Goal: Information Seeking & Learning: Learn about a topic

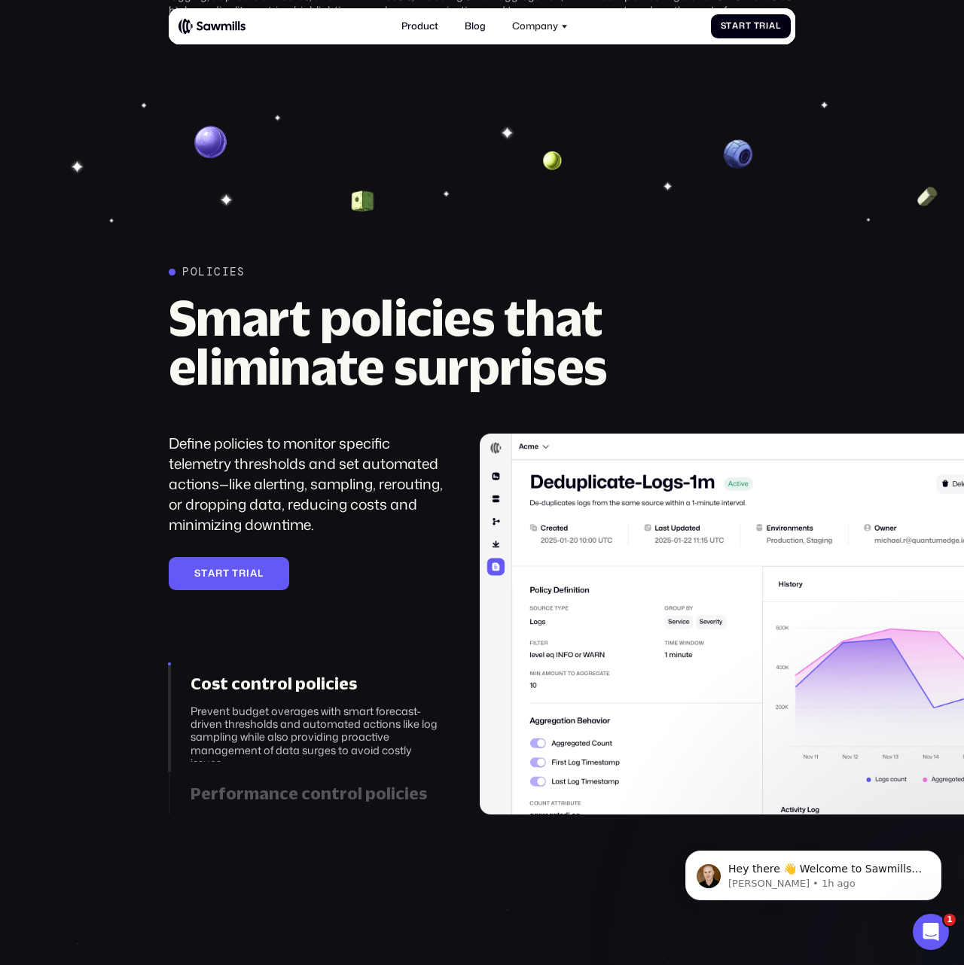
scroll to position [1878, 0]
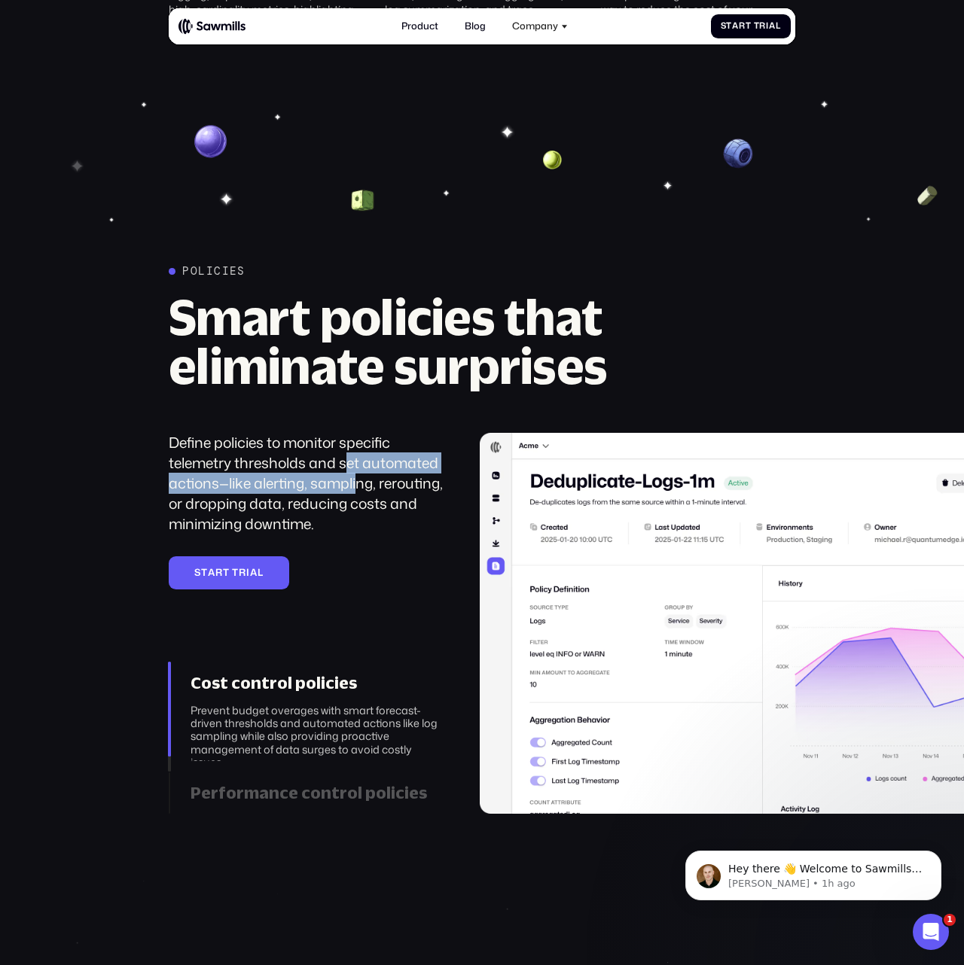
drag, startPoint x: 347, startPoint y: 461, endPoint x: 361, endPoint y: 478, distance: 22.0
click at [361, 478] on div "Define policies to monitor specific telemetry thresholds and set automated acti…" at bounding box center [307, 483] width 277 height 101
click at [370, 499] on div "Define policies to monitor specific telemetry thresholds and set automated acti…" at bounding box center [307, 483] width 277 height 101
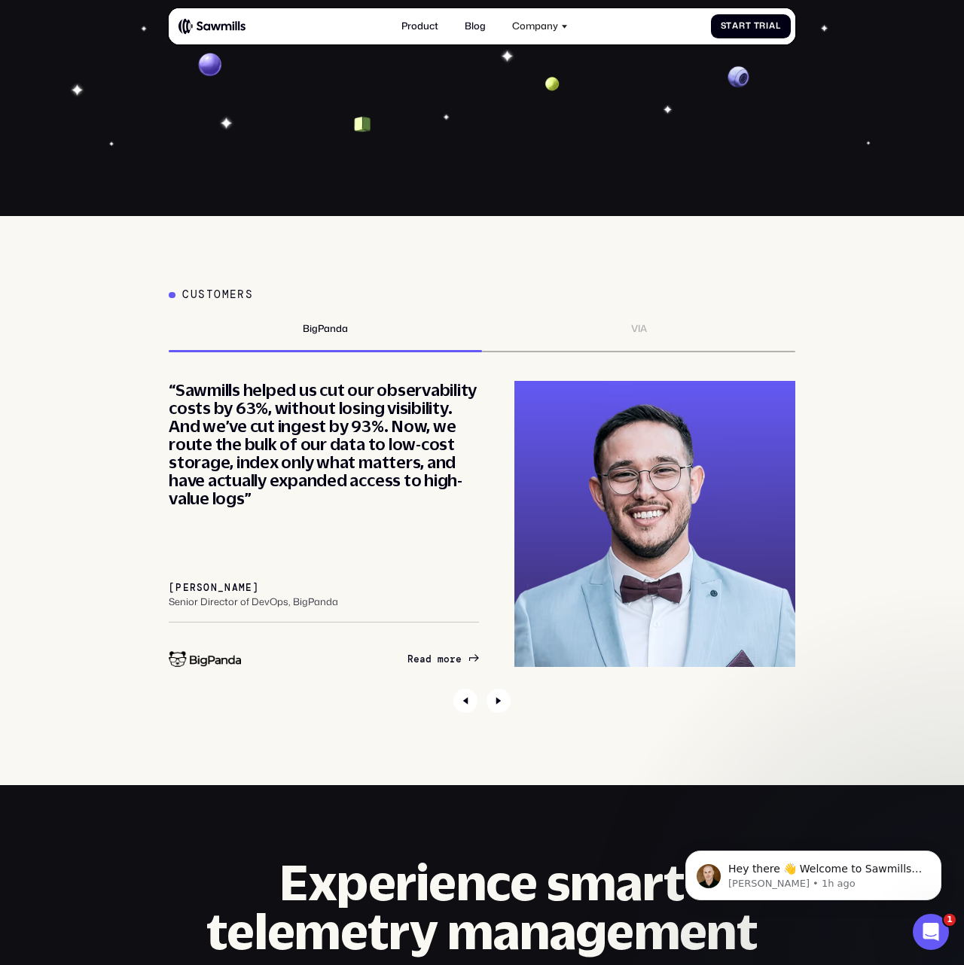
scroll to position [4667, 0]
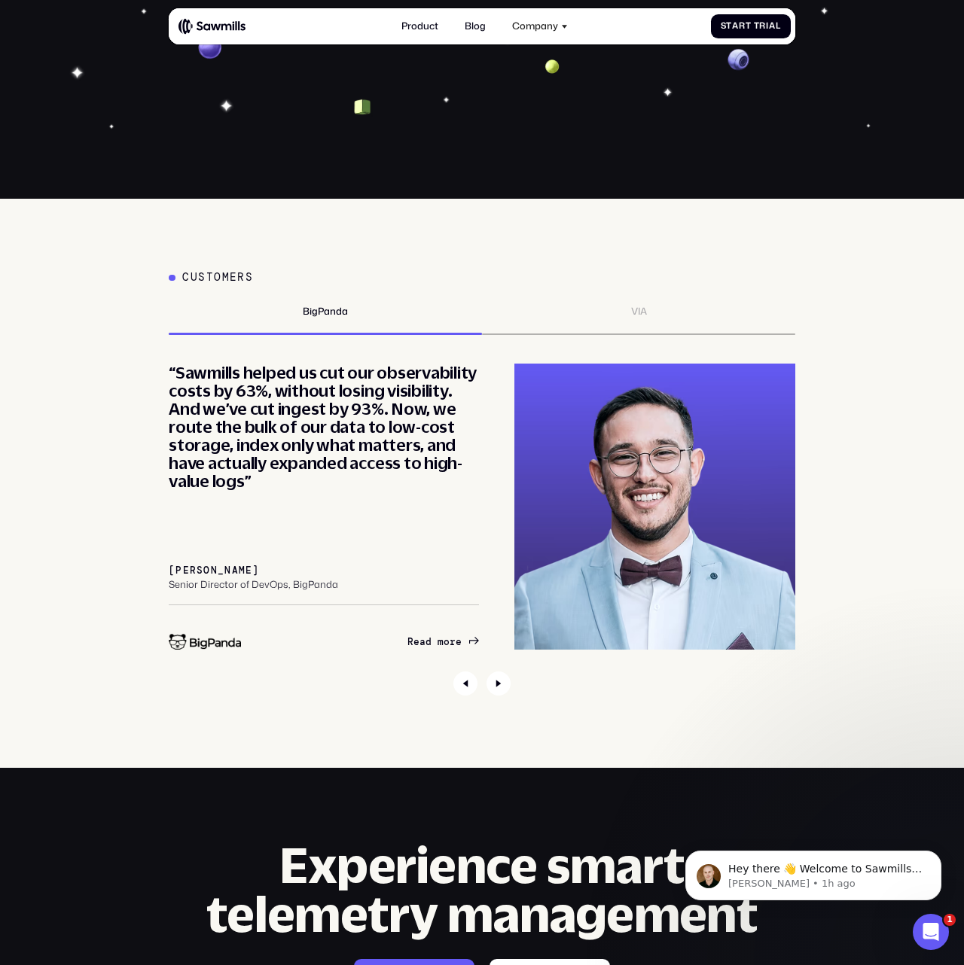
click at [609, 306] on div "VIA" at bounding box center [638, 320] width 313 height 29
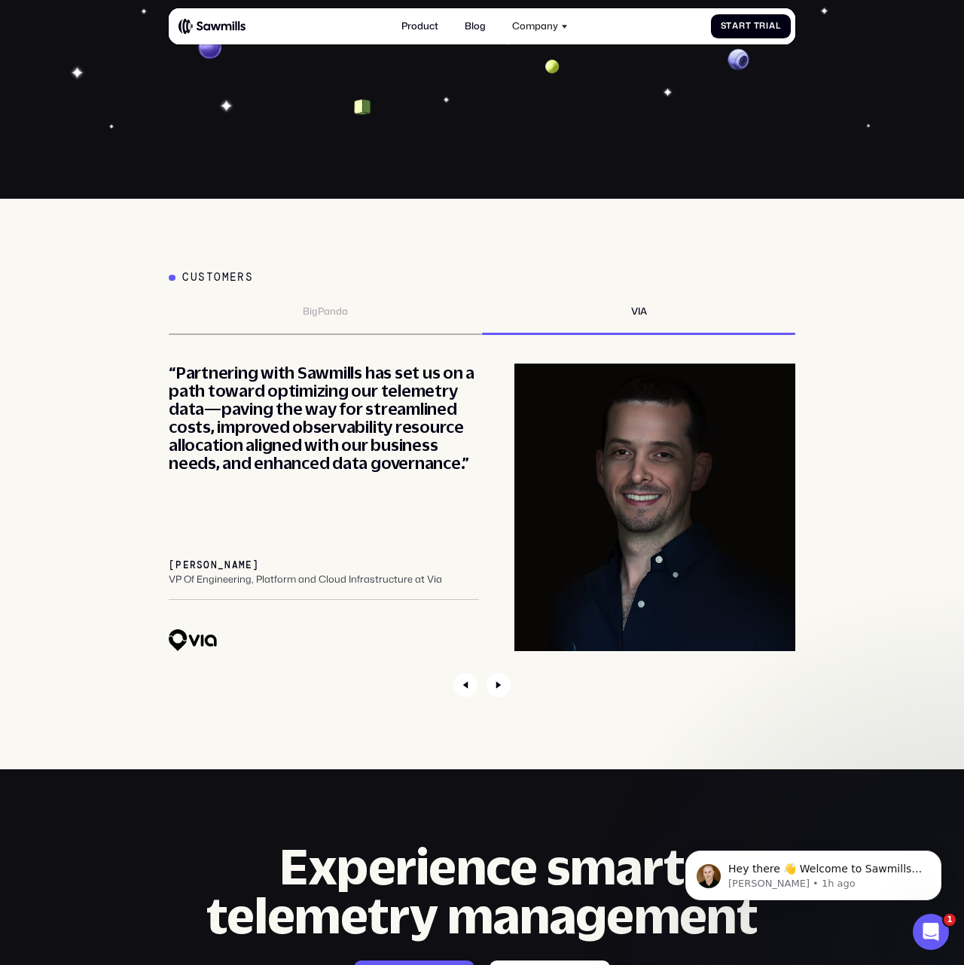
click at [305, 308] on div "BigPanda" at bounding box center [325, 320] width 313 height 29
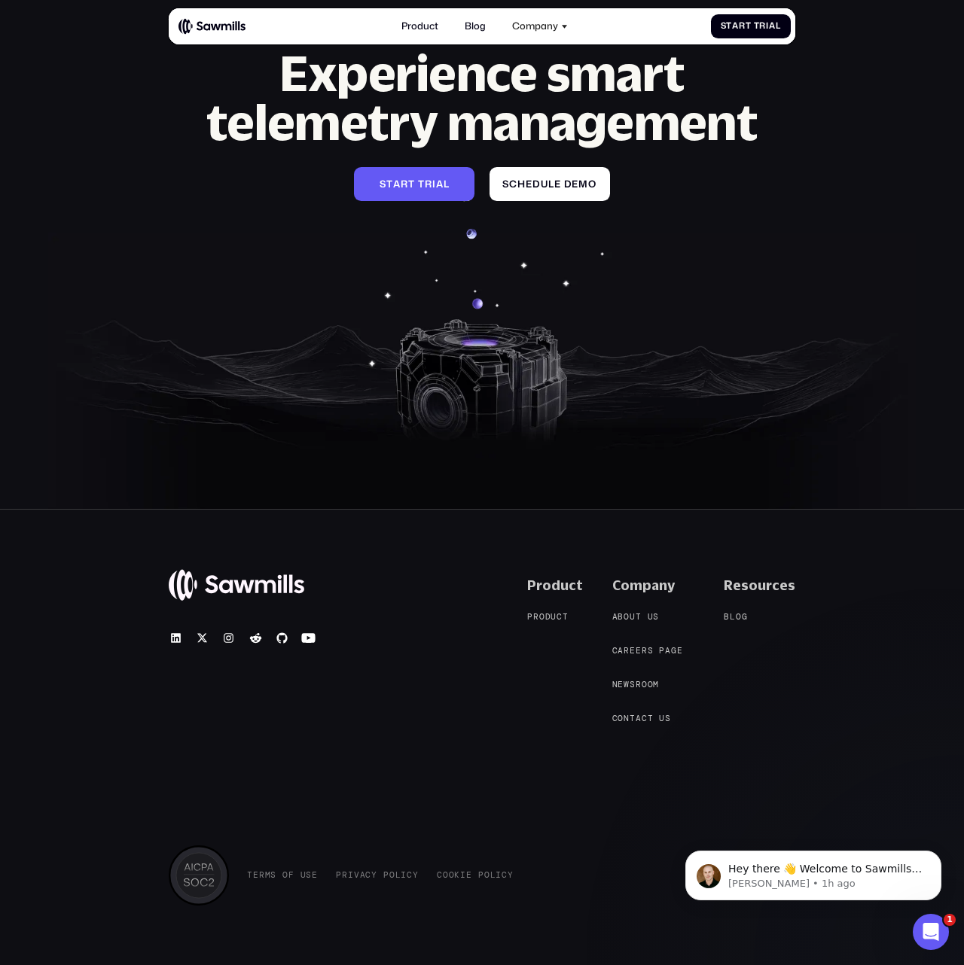
scroll to position [5458, 0]
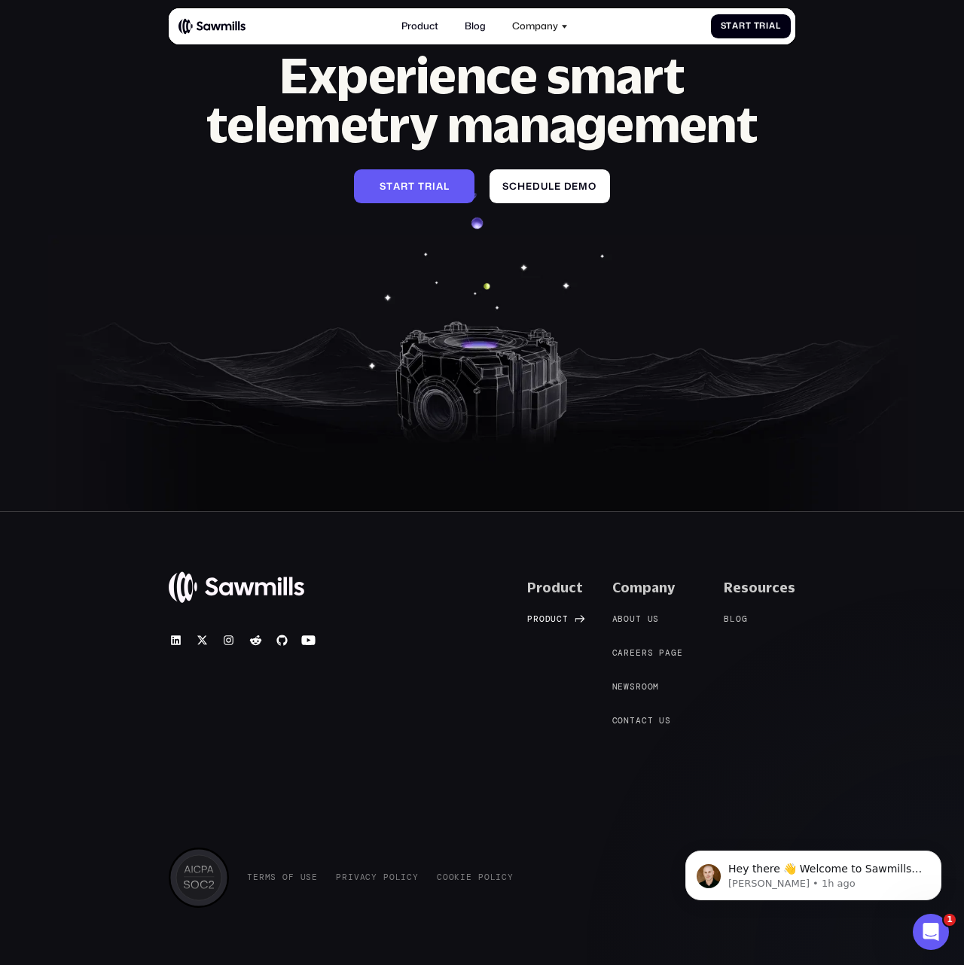
click at [562, 614] on span "c" at bounding box center [559, 619] width 6 height 10
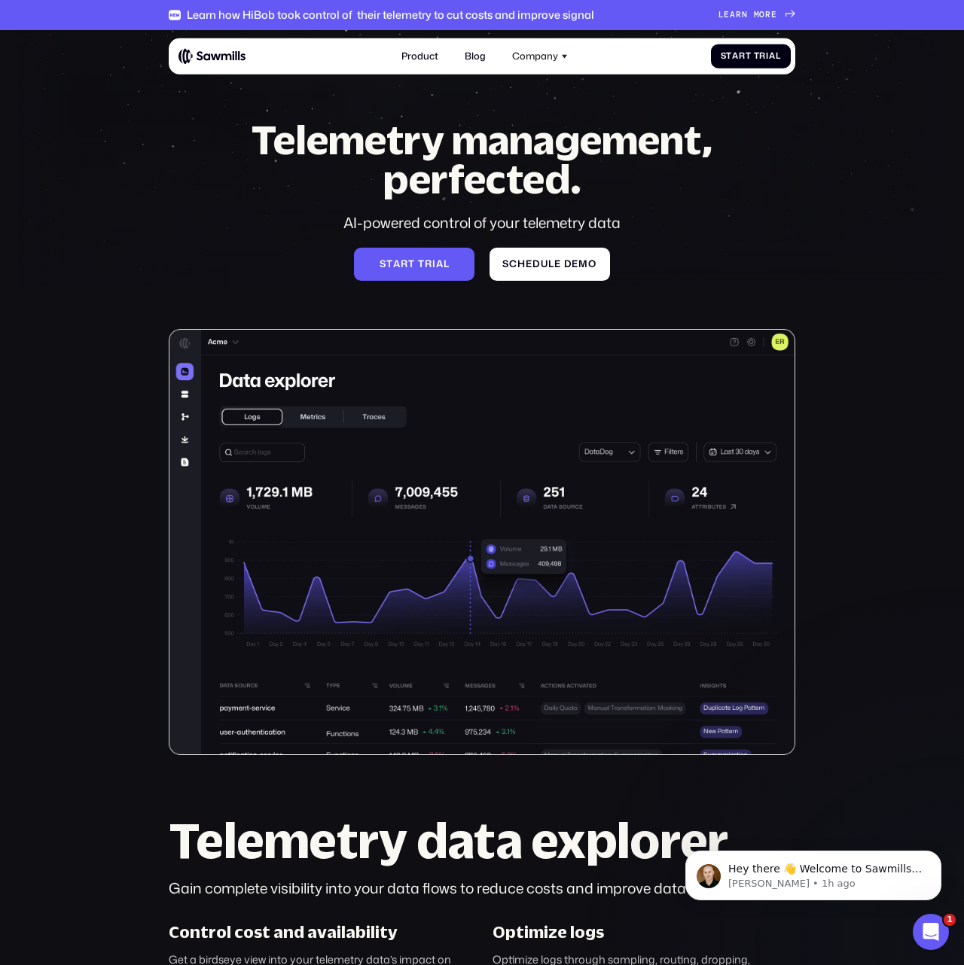
click at [123, 525] on section "Telemetry management, perfected. AI-powered control of your telemetry data S t …" at bounding box center [482, 662] width 964 height 1265
click at [266, 617] on img at bounding box center [482, 542] width 626 height 426
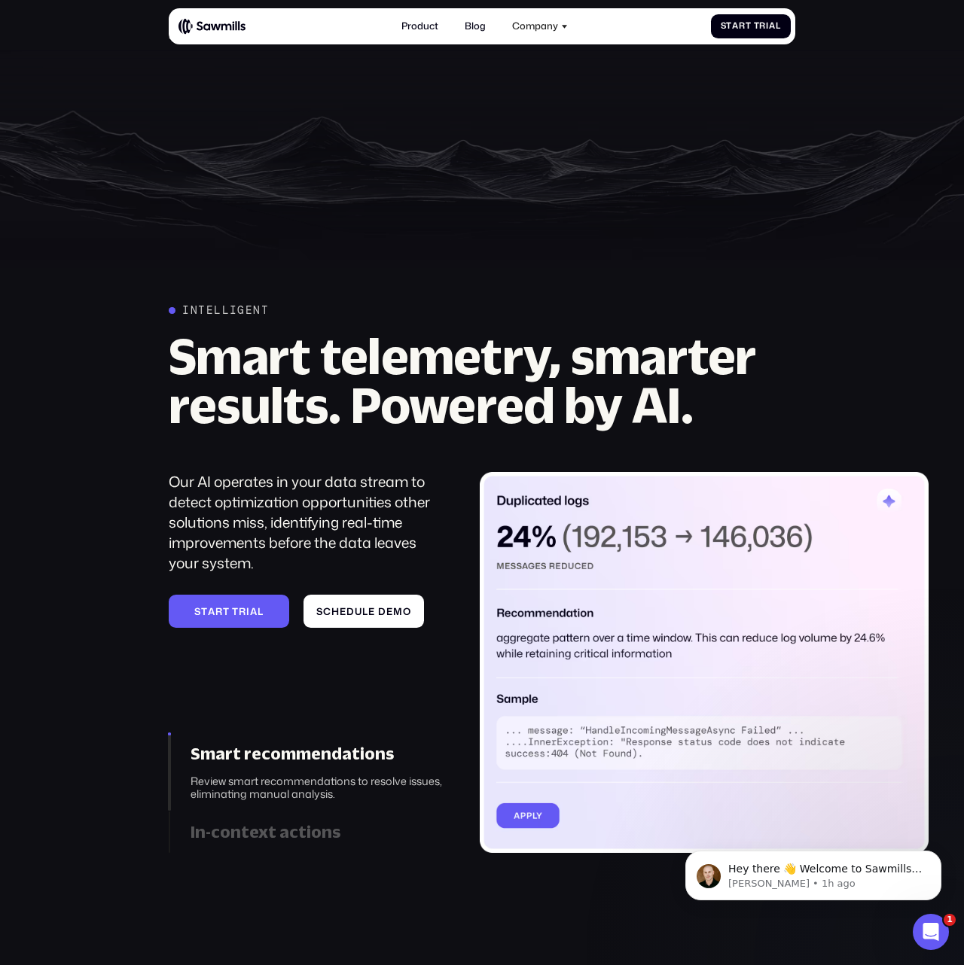
scroll to position [1028, 0]
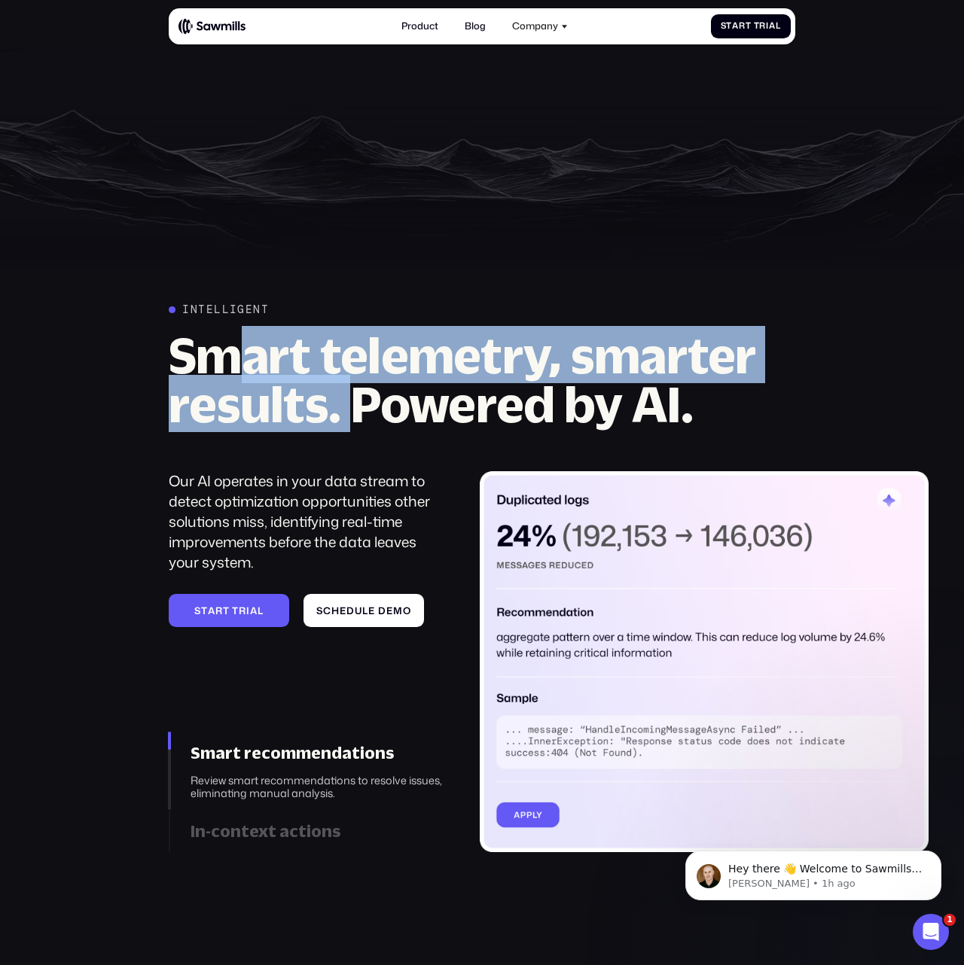
drag, startPoint x: 255, startPoint y: 365, endPoint x: 378, endPoint y: 394, distance: 126.2
click at [370, 394] on h2 "Smart telemetry, smarter results. Powered by AI." at bounding box center [482, 379] width 626 height 98
click at [378, 394] on h2 "Smart telemetry, smarter results. Powered by AI." at bounding box center [482, 379] width 626 height 98
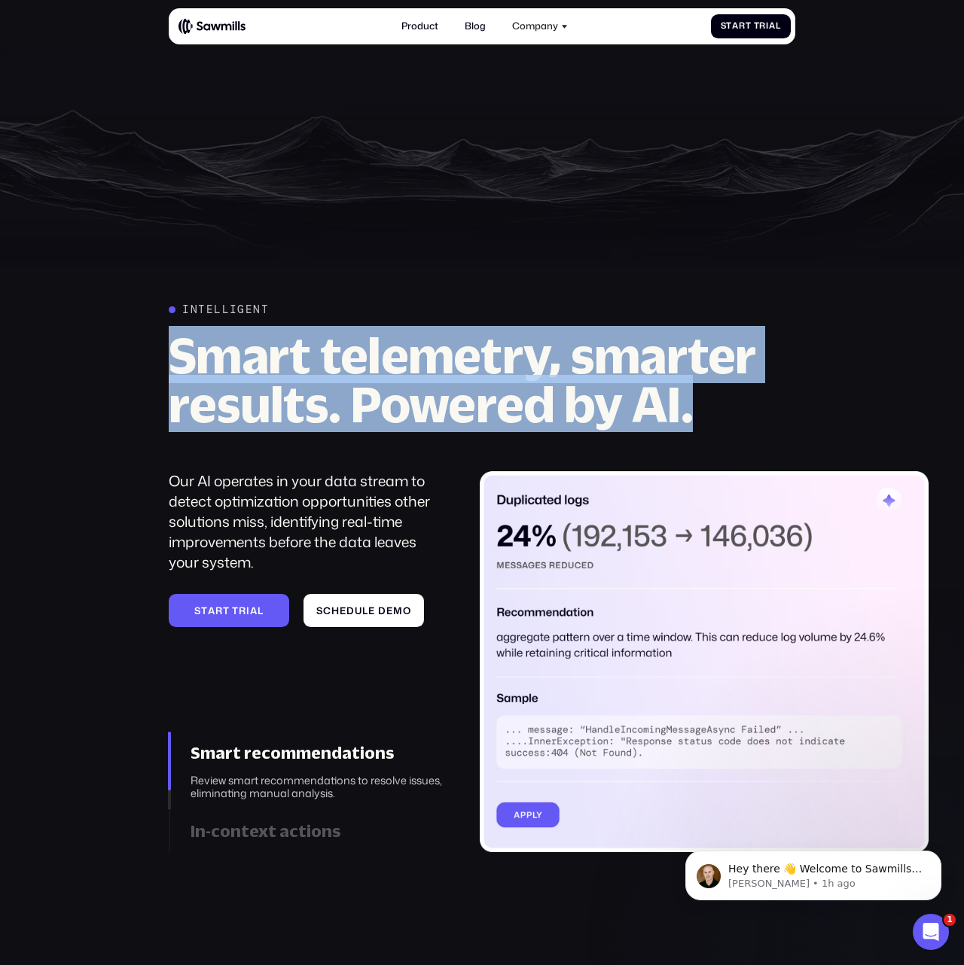
drag, startPoint x: 806, startPoint y: 410, endPoint x: 167, endPoint y: 359, distance: 641.1
click at [167, 359] on div "Intelligent Smart telemetry, smarter results. Powered by AI. Our AI operates in…" at bounding box center [482, 577] width 964 height 549
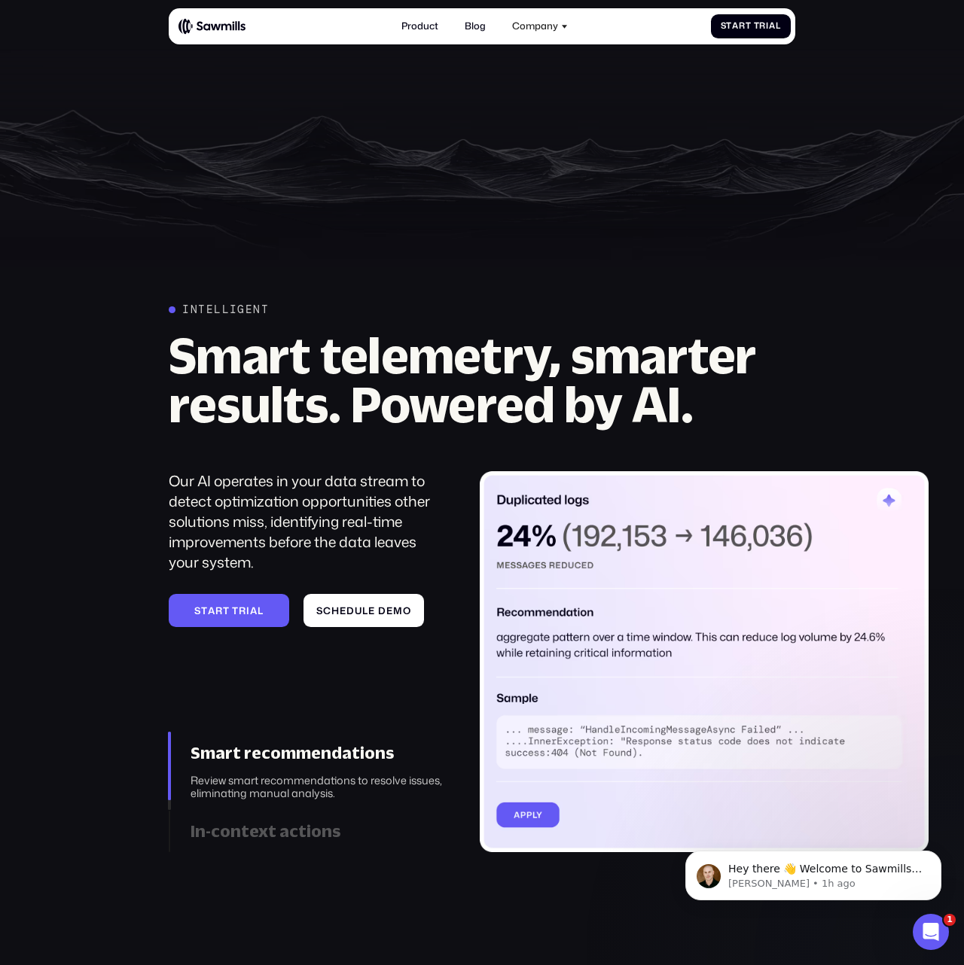
click at [231, 365] on h2 "Smart telemetry, smarter results. Powered by AI." at bounding box center [482, 379] width 626 height 98
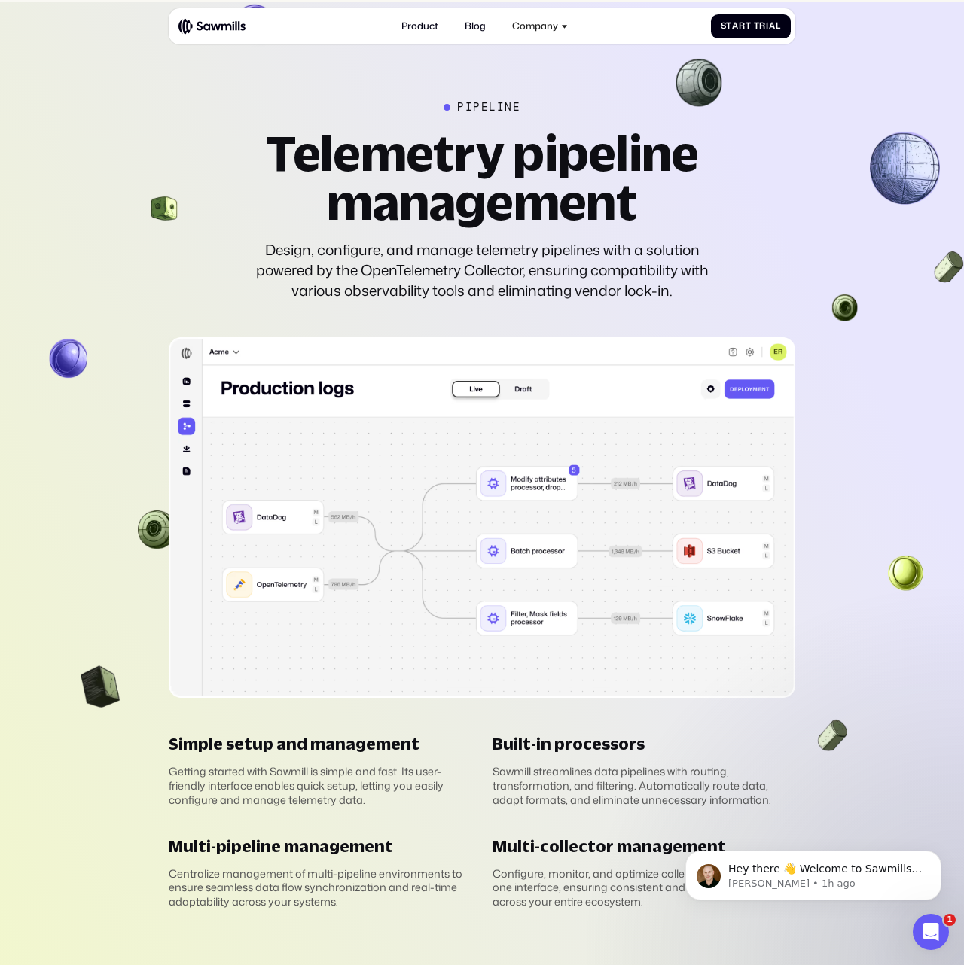
scroll to position [2738, 0]
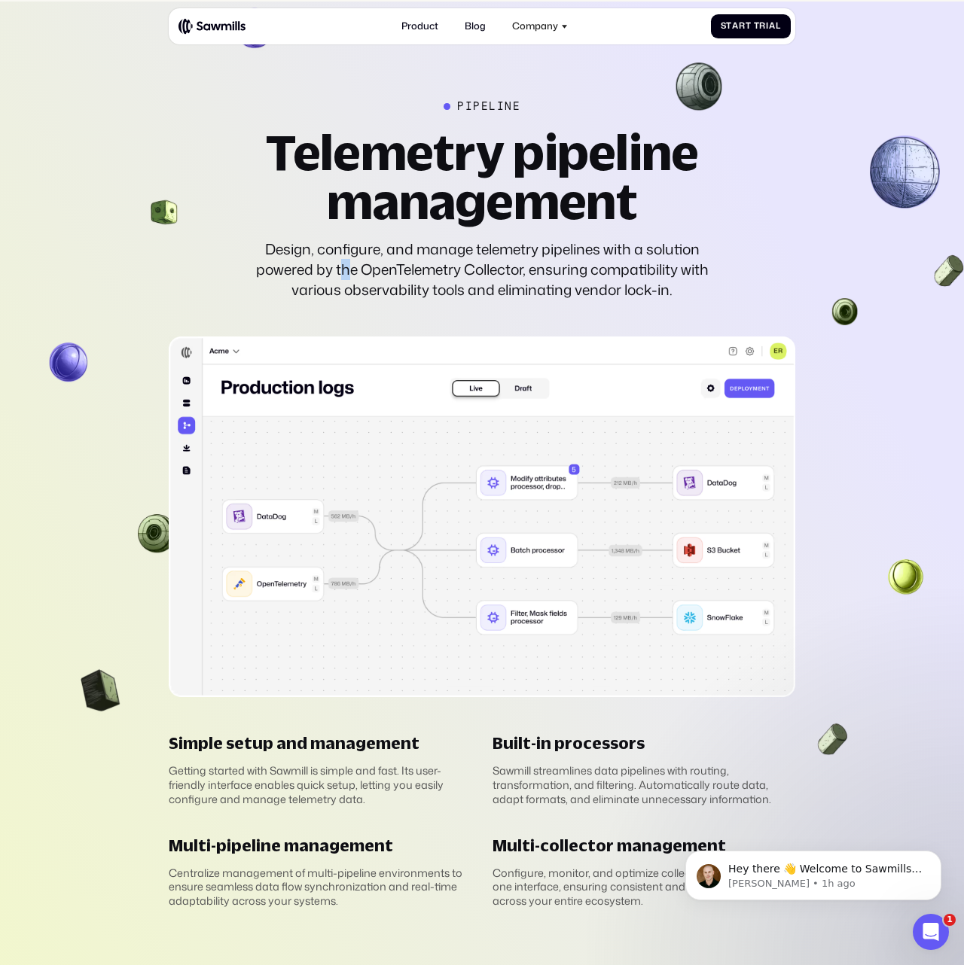
click at [349, 239] on div "Design, configure, and manage telemetry pipelines with a solution powered by th…" at bounding box center [482, 269] width 470 height 61
click at [350, 239] on div "Design, configure, and manage telemetry pipelines with a solution powered by th…" at bounding box center [482, 269] width 470 height 61
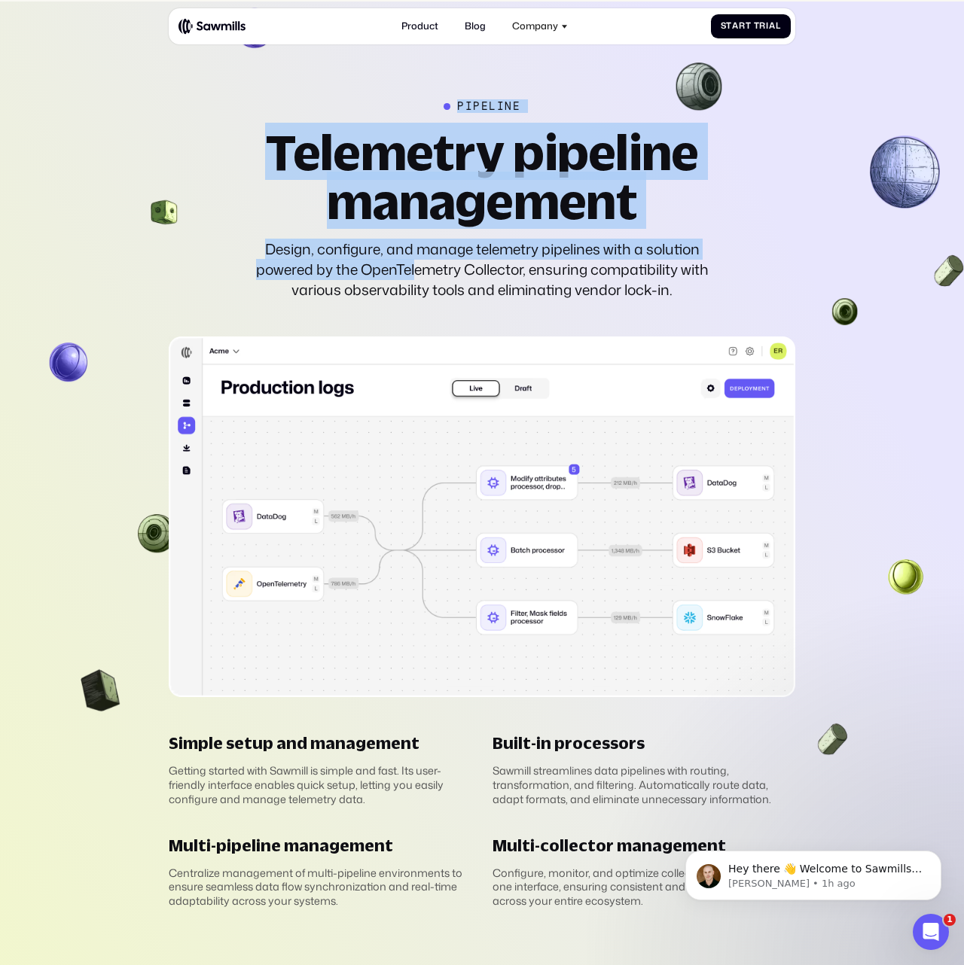
drag, startPoint x: 411, startPoint y: 242, endPoint x: 463, endPoint y: 278, distance: 62.8
click at [463, 278] on div "pipeline Telemetry pipeline management Design, configure, and manage telemetry …" at bounding box center [482, 504] width 626 height 808
click at [465, 266] on div "pipeline Telemetry pipeline management Design, configure, and manage telemetry …" at bounding box center [482, 504] width 626 height 808
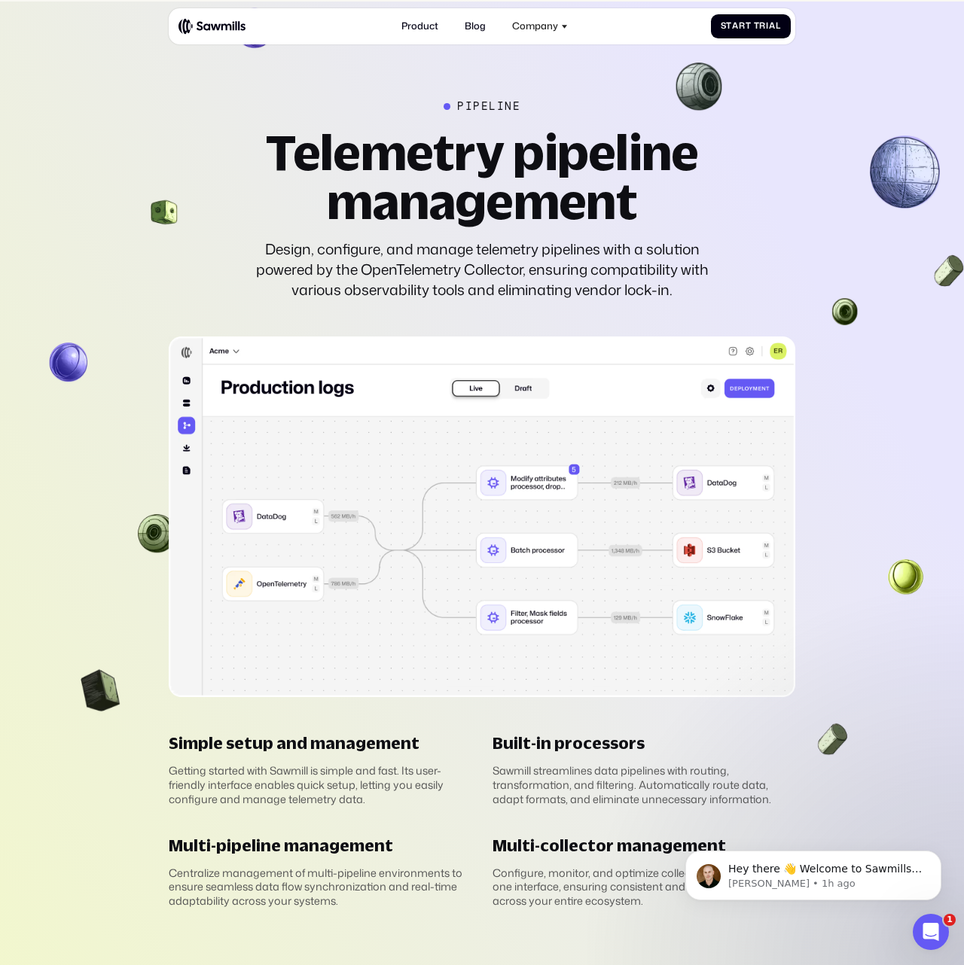
click at [455, 249] on div "Design, configure, and manage telemetry pipelines with a solution powered by th…" at bounding box center [482, 269] width 470 height 61
click at [511, 247] on div "Design, configure, and manage telemetry pipelines with a solution powered by th…" at bounding box center [482, 269] width 470 height 61
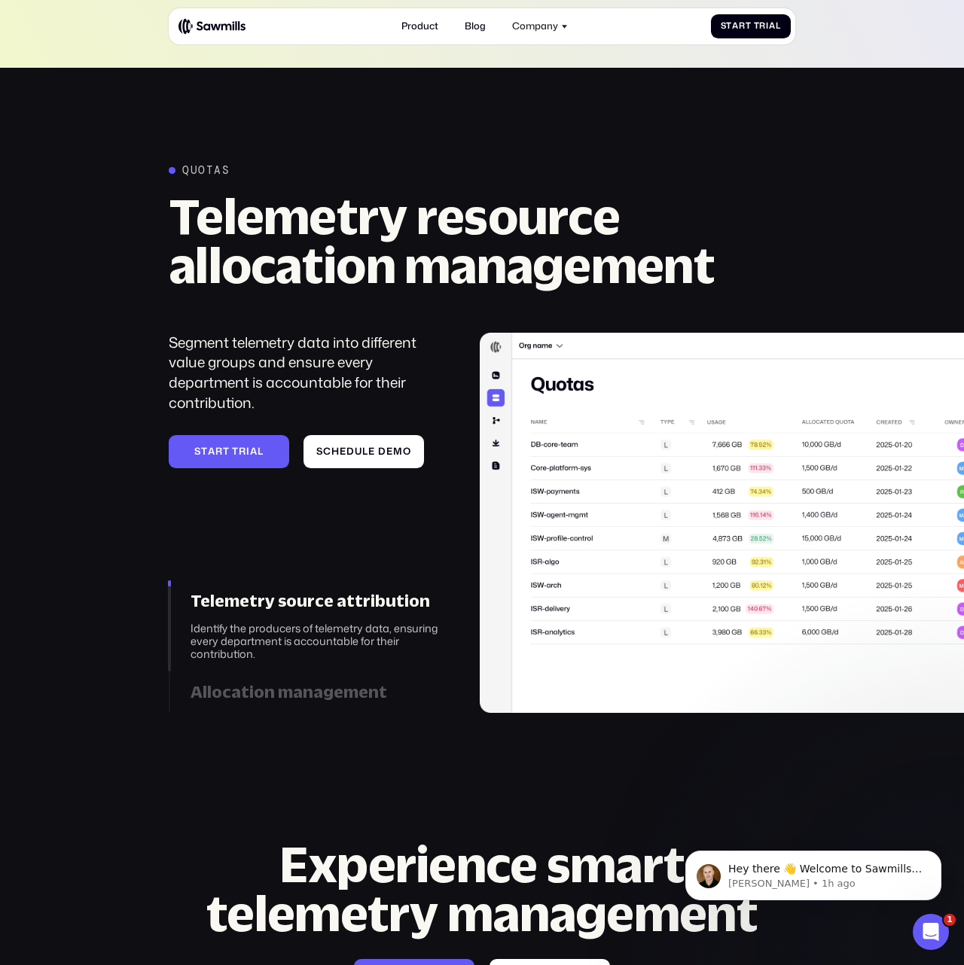
scroll to position [3678, 0]
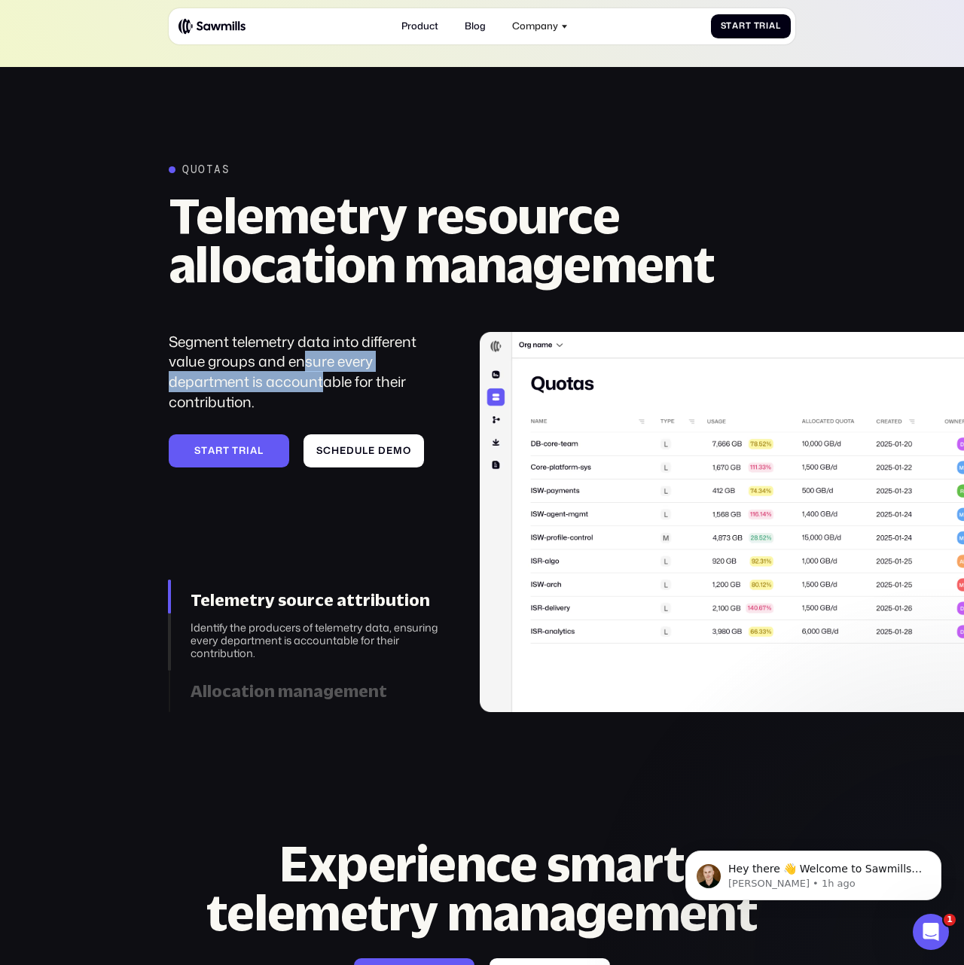
drag, startPoint x: 308, startPoint y: 316, endPoint x: 326, endPoint y: 340, distance: 30.1
click at [326, 340] on div "Segment telemetry data into different value groups and ensure every department …" at bounding box center [307, 372] width 277 height 81
click at [331, 336] on div "Segment telemetry data into different value groups and ensure every department …" at bounding box center [307, 372] width 277 height 81
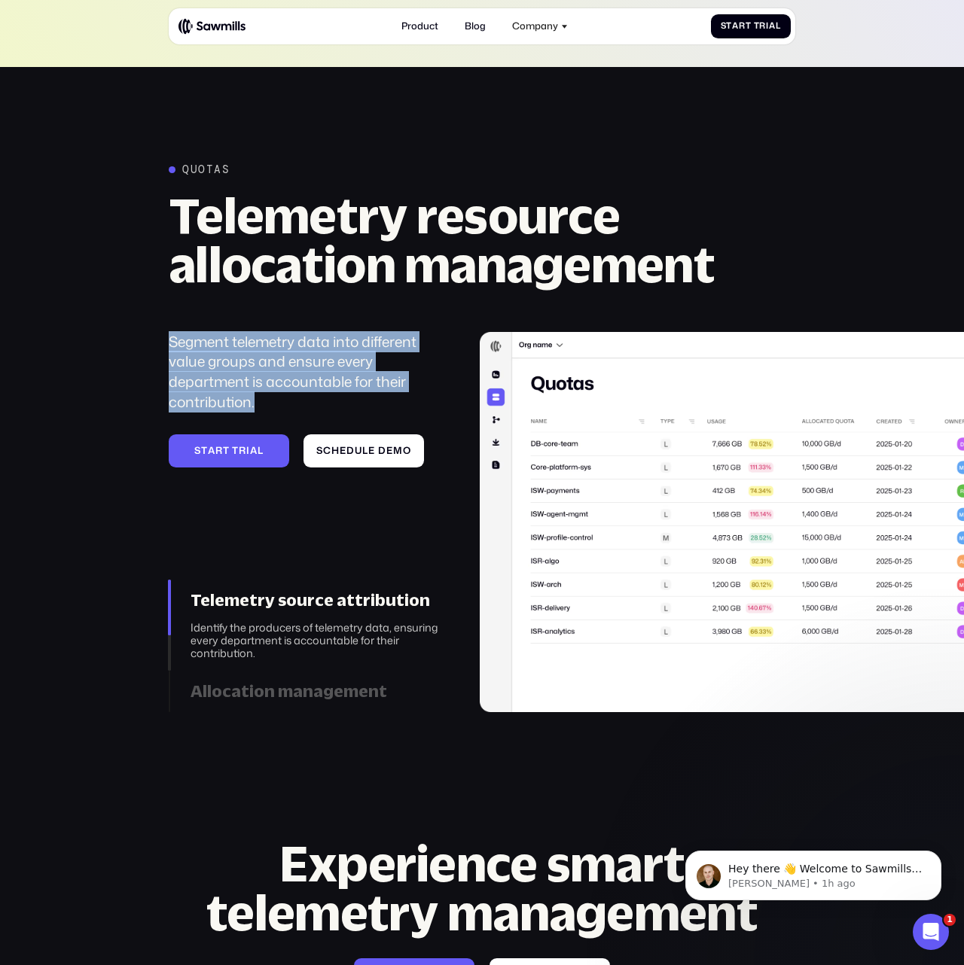
click at [331, 336] on div "Segment telemetry data into different value groups and ensure every department …" at bounding box center [307, 372] width 277 height 81
click at [287, 332] on div "Segment telemetry data into different value groups and ensure every department …" at bounding box center [307, 372] width 277 height 81
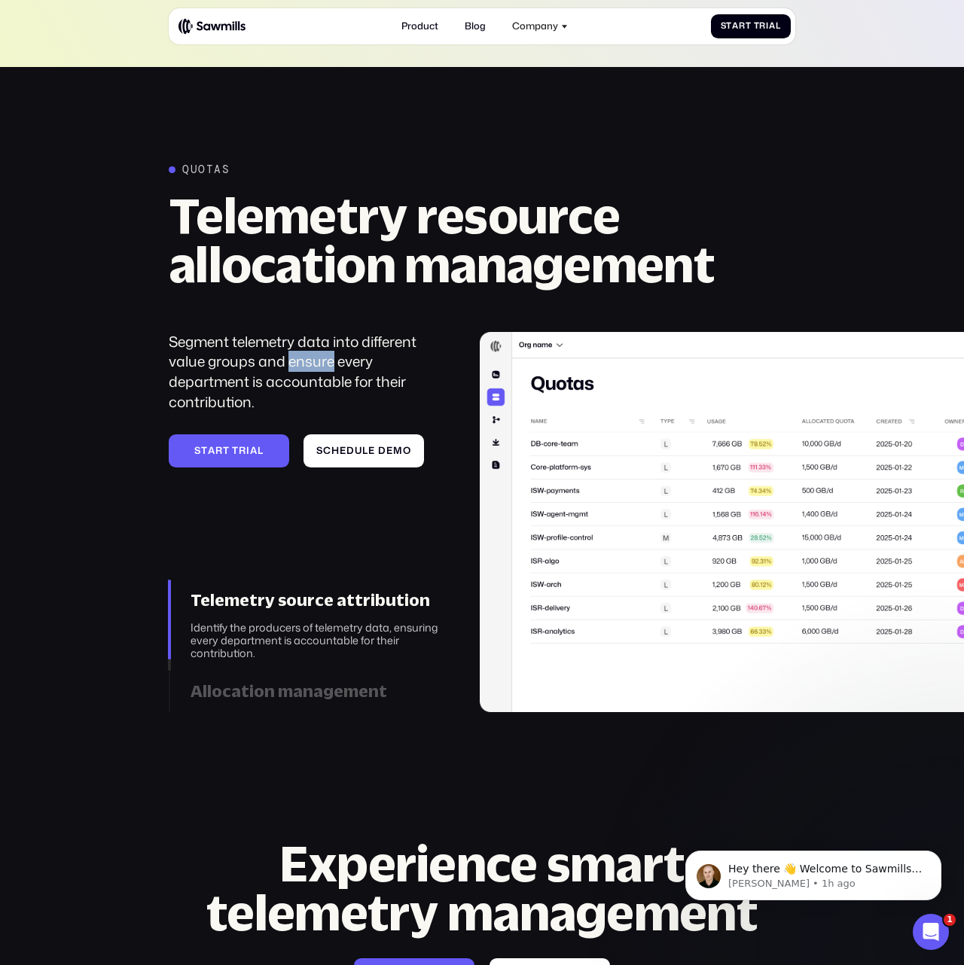
click at [287, 332] on div "Segment telemetry data into different value groups and ensure every department …" at bounding box center [307, 372] width 277 height 81
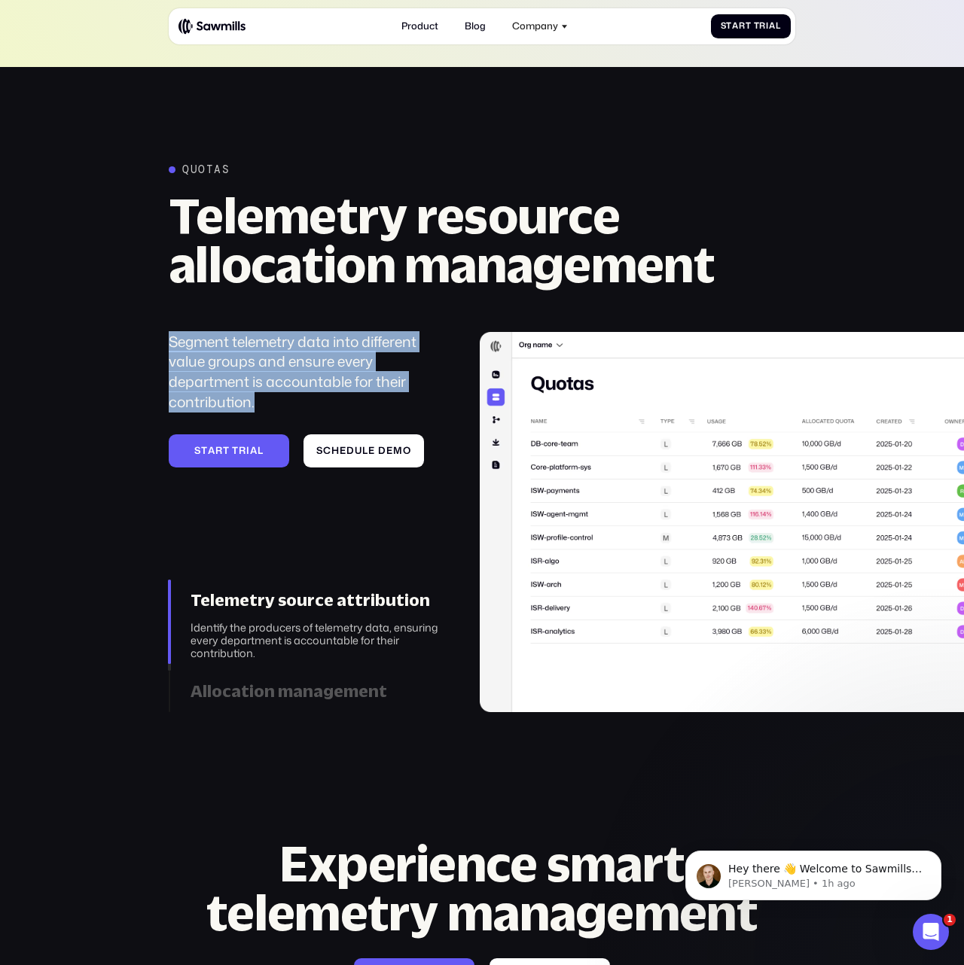
click at [287, 332] on div "Segment telemetry data into different value groups and ensure every department …" at bounding box center [307, 372] width 277 height 81
click at [306, 332] on div "Segment telemetry data into different value groups and ensure every department …" at bounding box center [307, 372] width 277 height 81
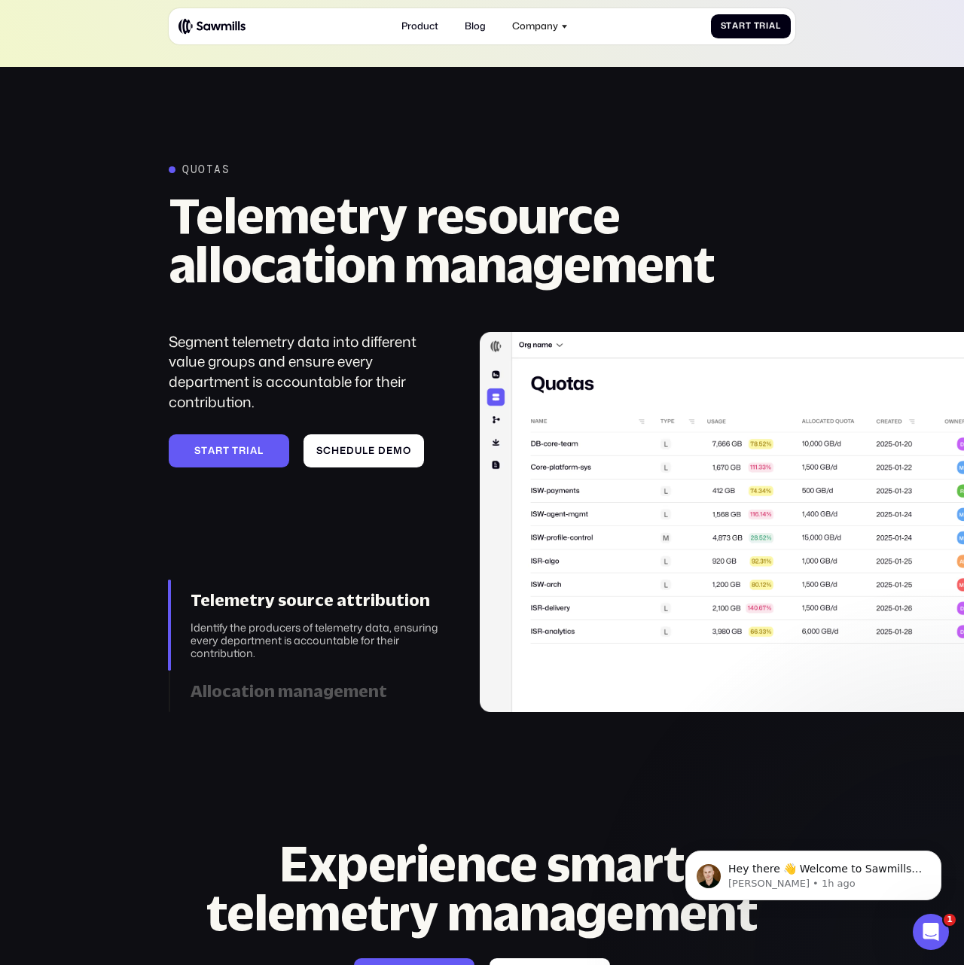
click at [334, 332] on div "Segment telemetry data into different value groups and ensure every department …" at bounding box center [307, 372] width 277 height 81
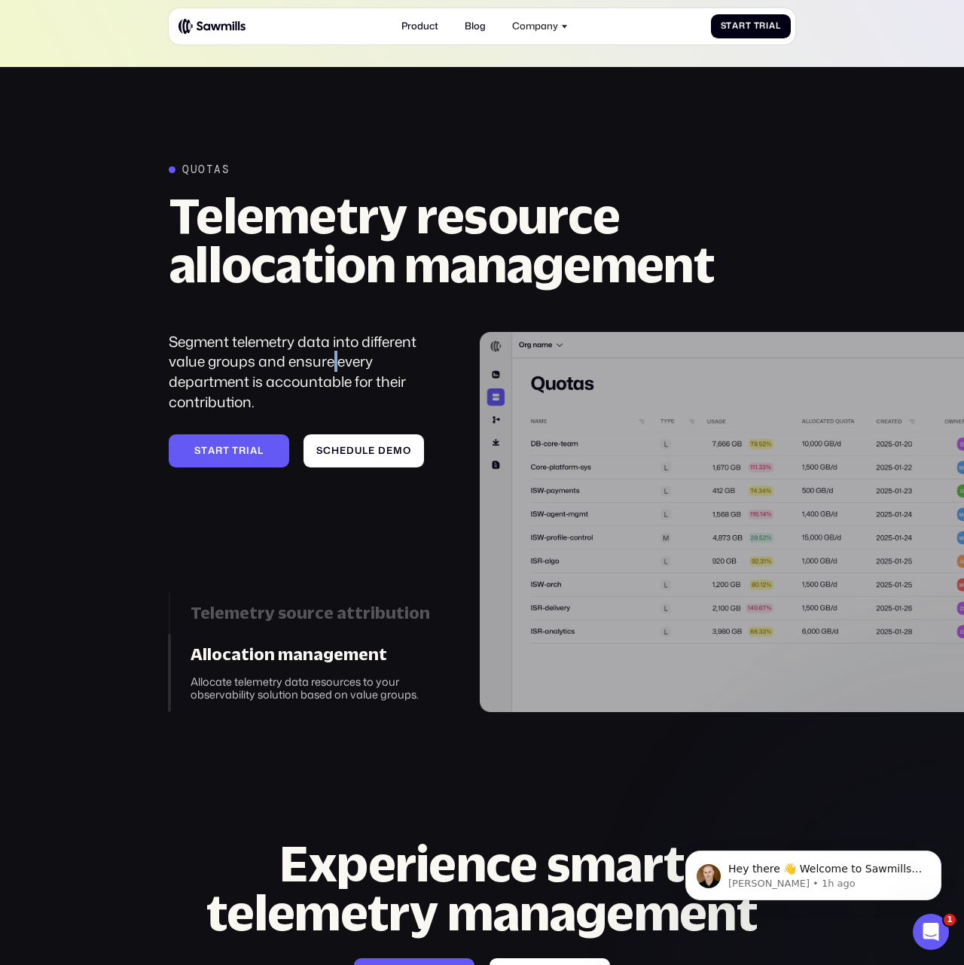
click at [334, 332] on div "Segment telemetry data into different value groups and ensure every department …" at bounding box center [307, 372] width 277 height 81
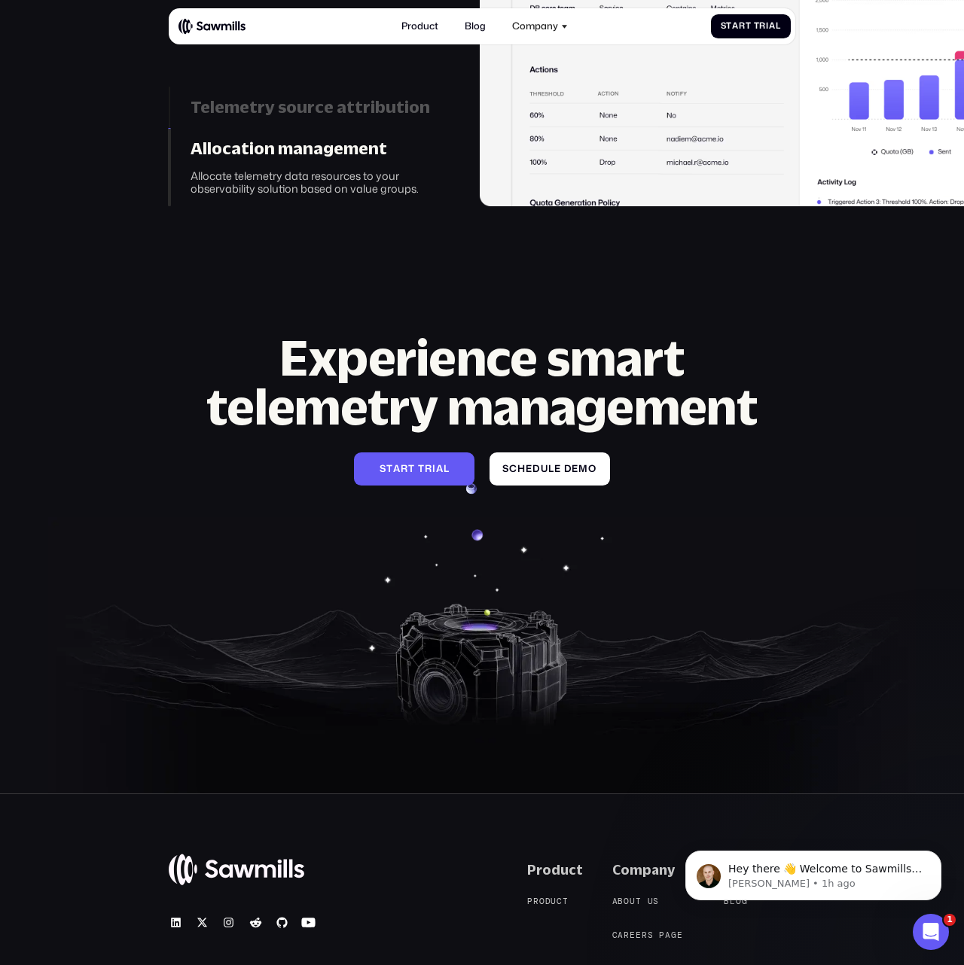
scroll to position [4177, 0]
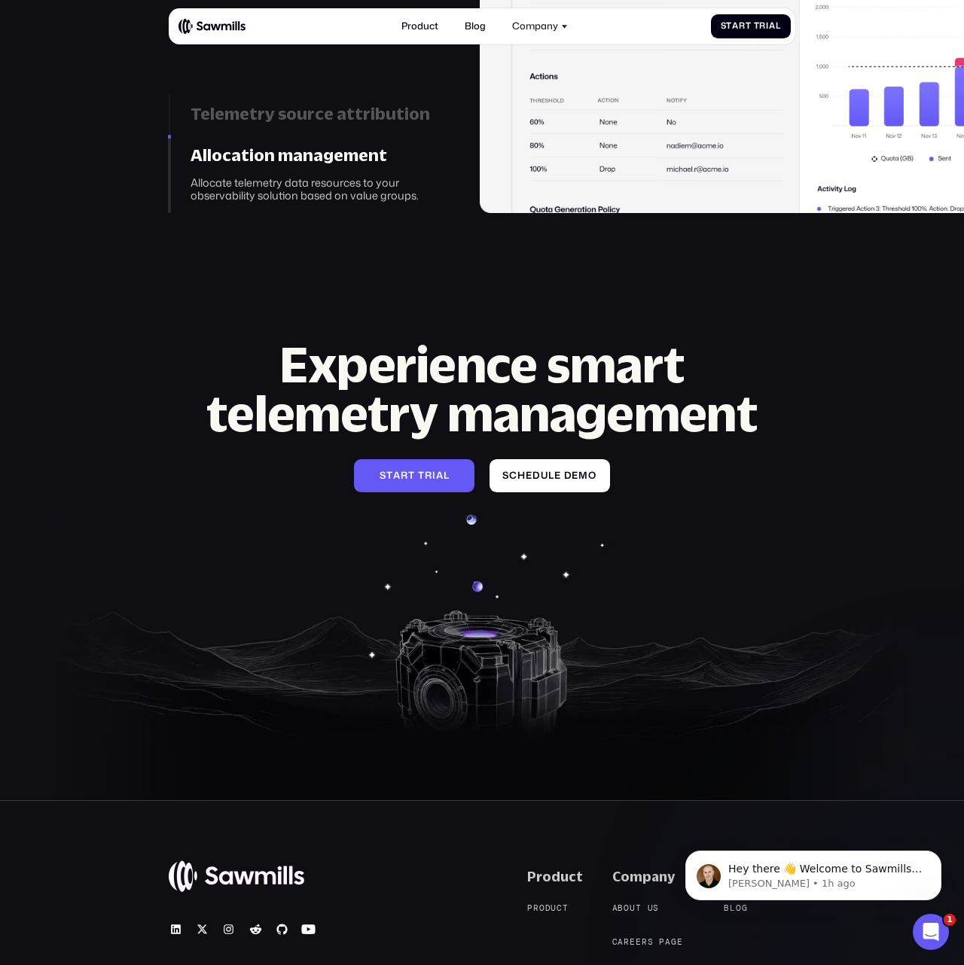
click at [307, 339] on h2 "Experience smart telemetry management" at bounding box center [482, 388] width 626 height 98
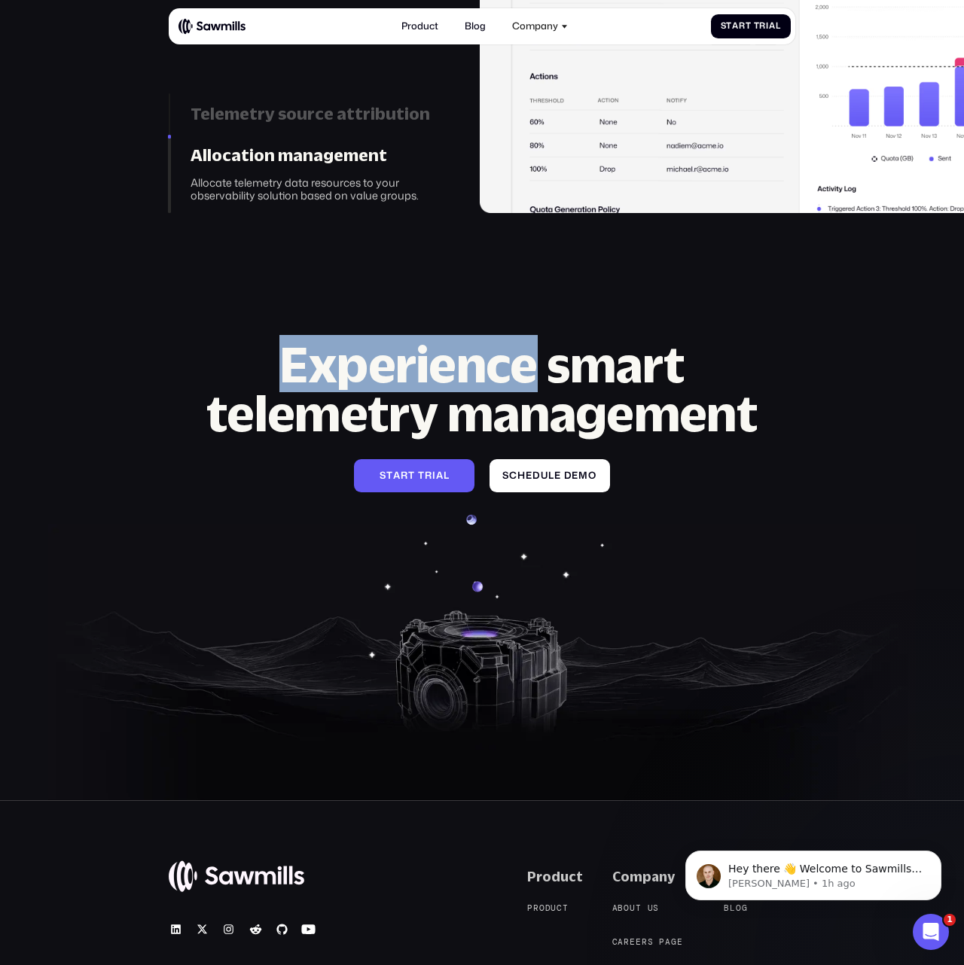
click at [307, 339] on h2 "Experience smart telemetry management" at bounding box center [482, 388] width 626 height 98
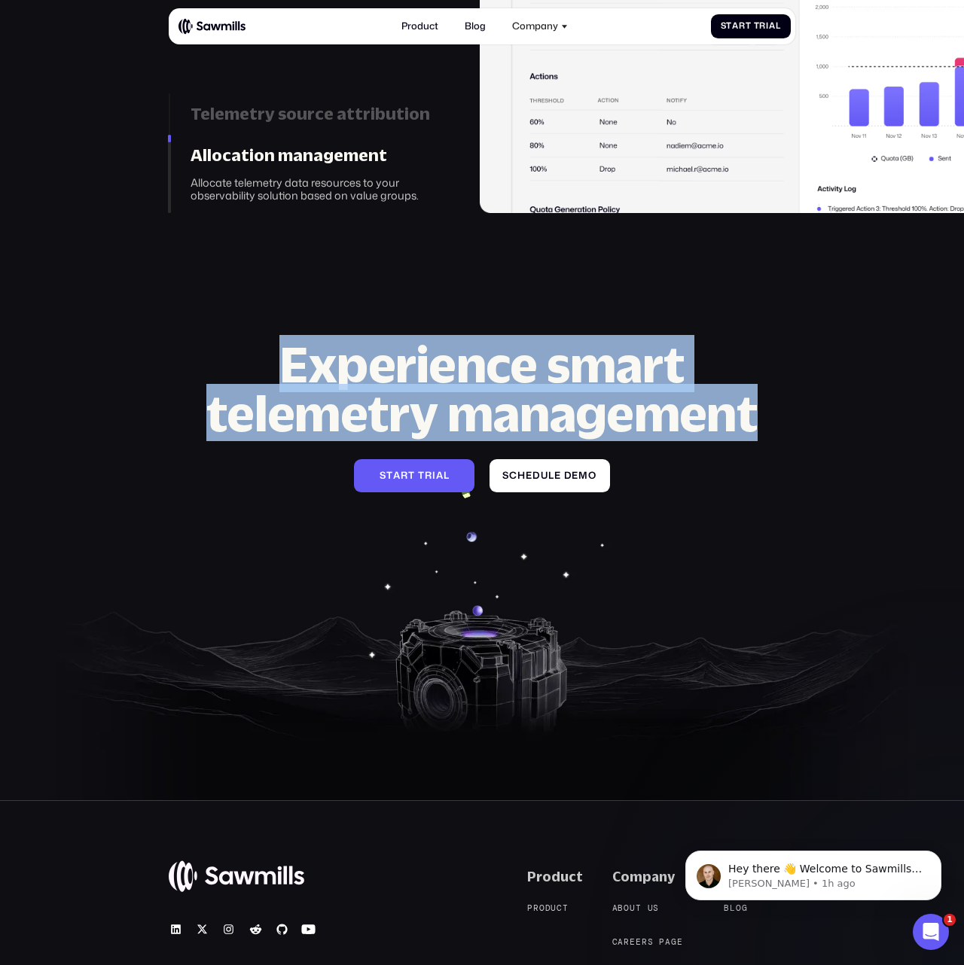
click at [307, 339] on h2 "Experience smart telemetry management" at bounding box center [482, 388] width 626 height 98
click at [333, 339] on h2 "Experience smart telemetry management" at bounding box center [482, 388] width 626 height 98
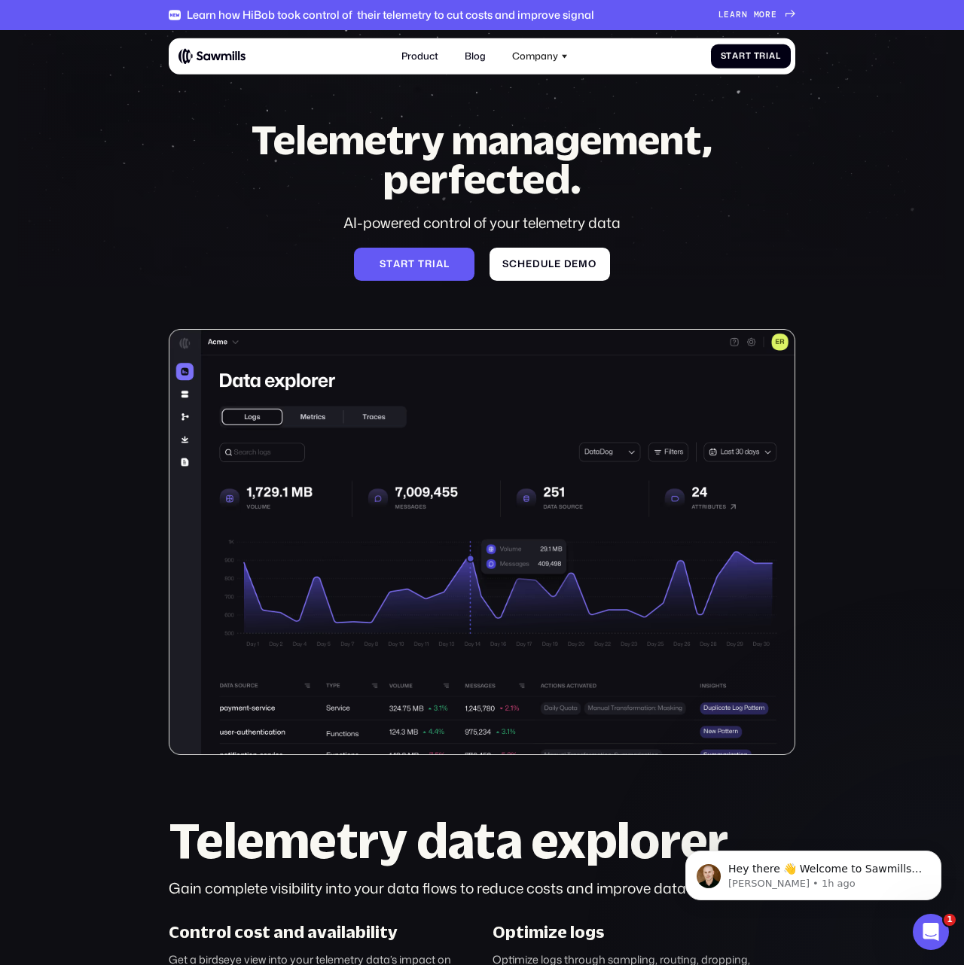
scroll to position [0, 0]
click at [329, 416] on img at bounding box center [482, 542] width 626 height 426
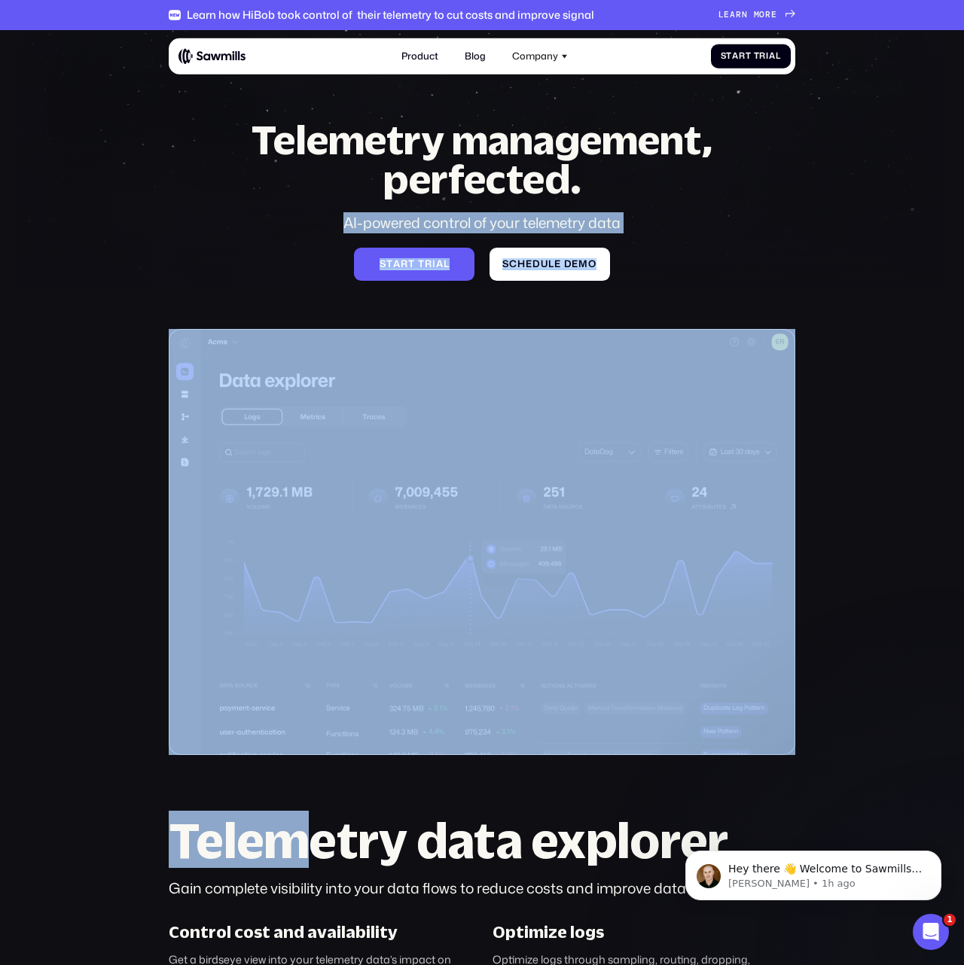
drag, startPoint x: 221, startPoint y: 212, endPoint x: 299, endPoint y: 842, distance: 634.8
click at [299, 842] on section "Telemetry management, perfected. AI-powered control of your telemetry data S t …" at bounding box center [482, 662] width 964 height 1265
click at [239, 252] on div "Telemetry management, perfected. AI-powered control of your telemetry data S t …" at bounding box center [482, 200] width 512 height 160
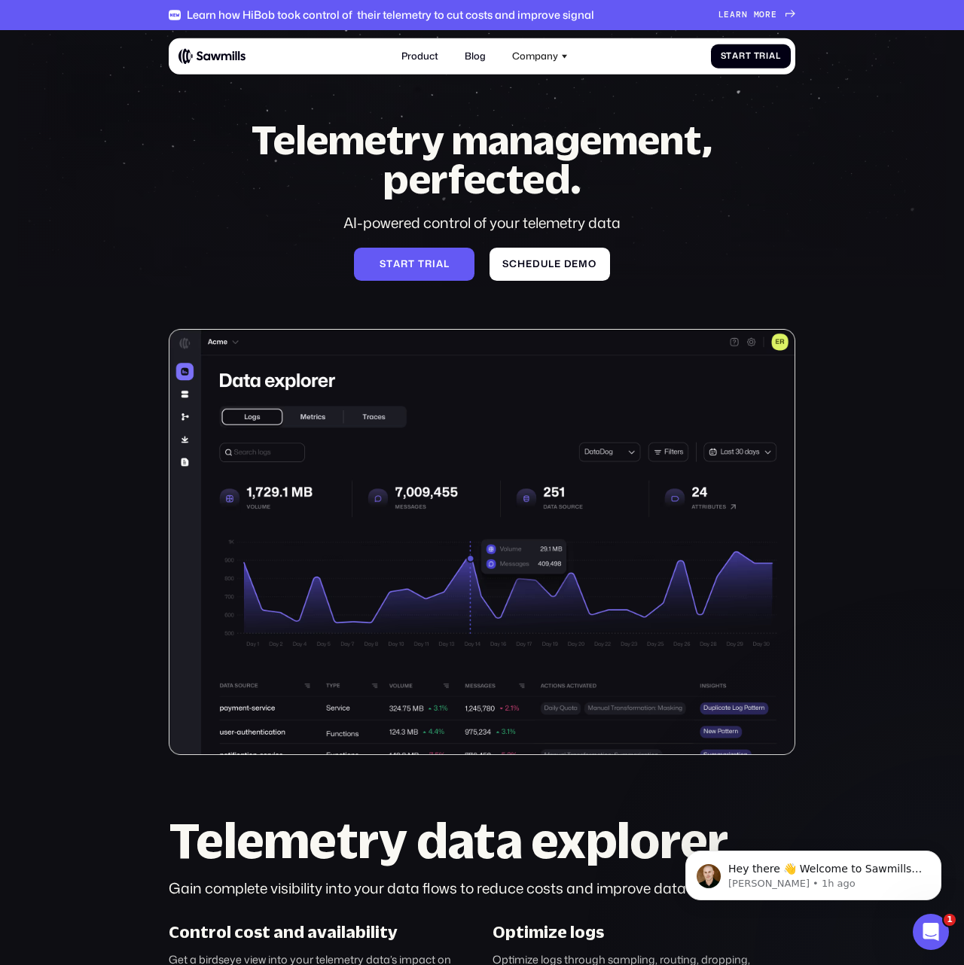
click at [271, 257] on div "Telemetry management, perfected. AI-powered control of your telemetry data S t …" at bounding box center [482, 200] width 512 height 160
click at [288, 273] on div "Telemetry management, perfected. AI-powered control of your telemetry data S t …" at bounding box center [482, 200] width 512 height 160
click at [364, 134] on h1 "Telemetry management, perfected." at bounding box center [482, 159] width 512 height 78
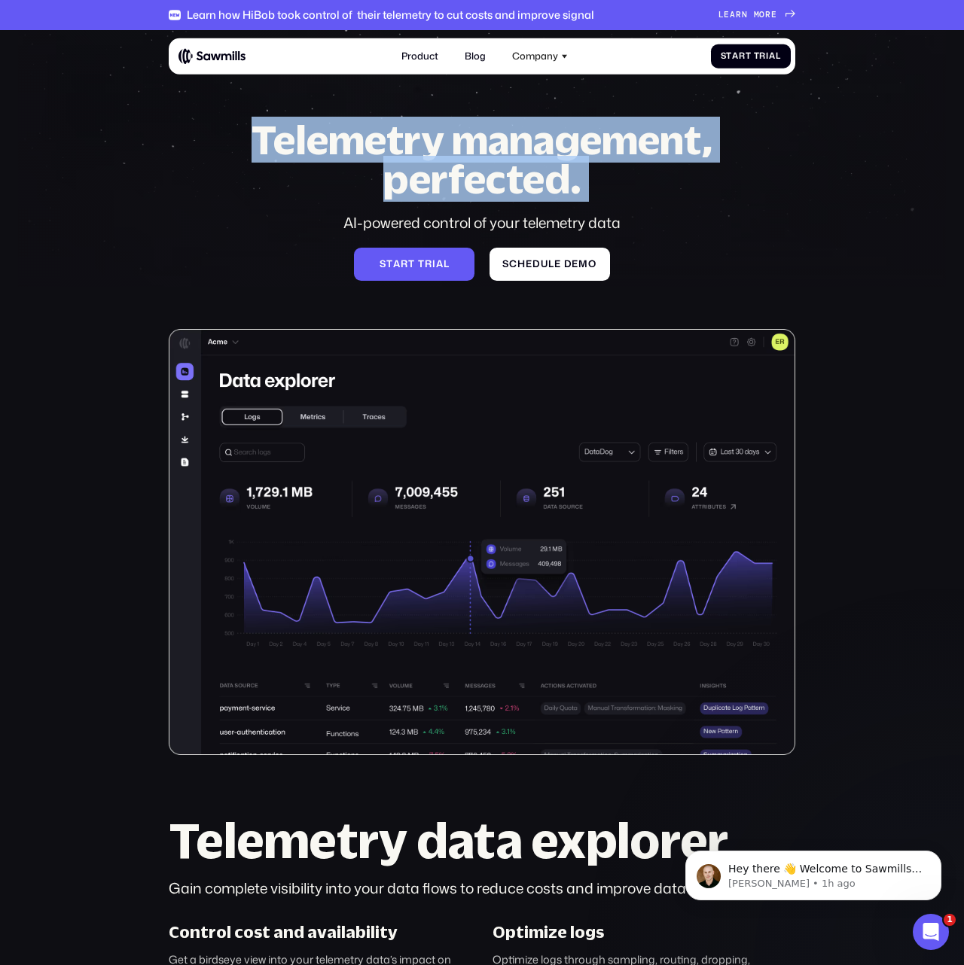
click at [364, 134] on h1 "Telemetry management, perfected." at bounding box center [482, 159] width 512 height 78
click at [320, 138] on h1 "Telemetry management, perfected." at bounding box center [482, 159] width 512 height 78
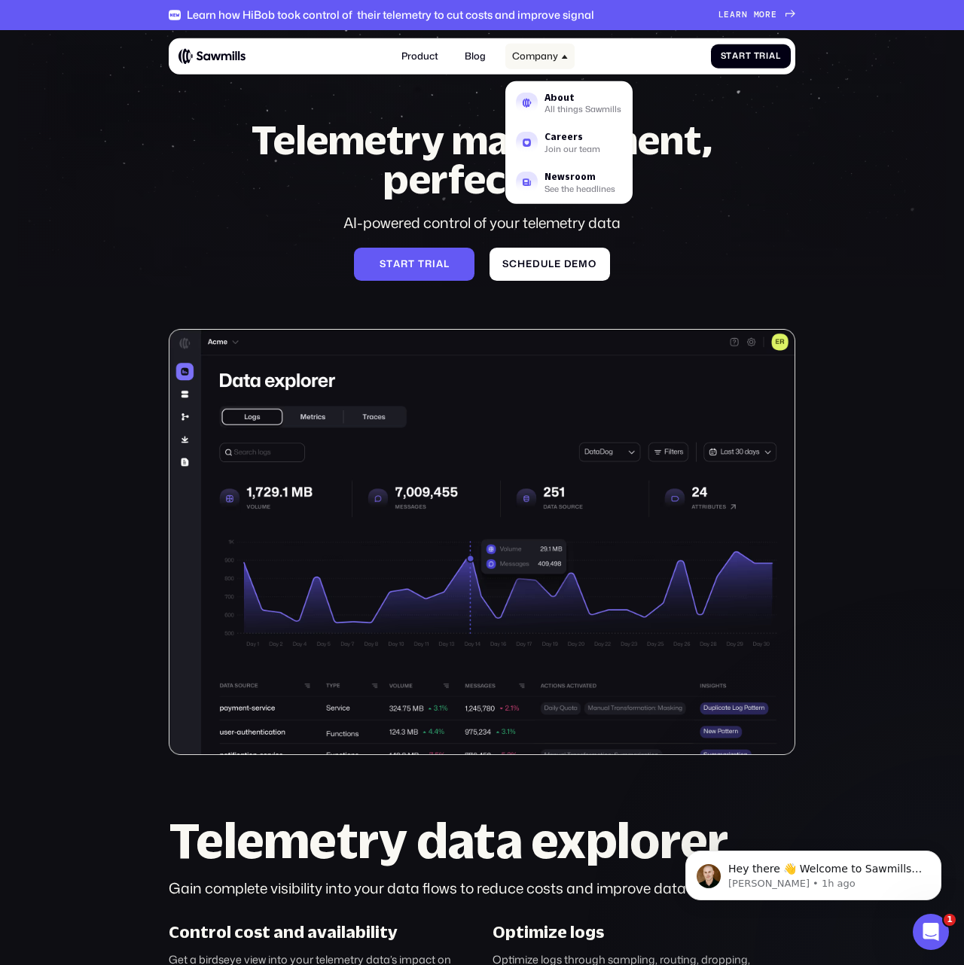
click at [519, 59] on div "Company" at bounding box center [535, 55] width 46 height 11
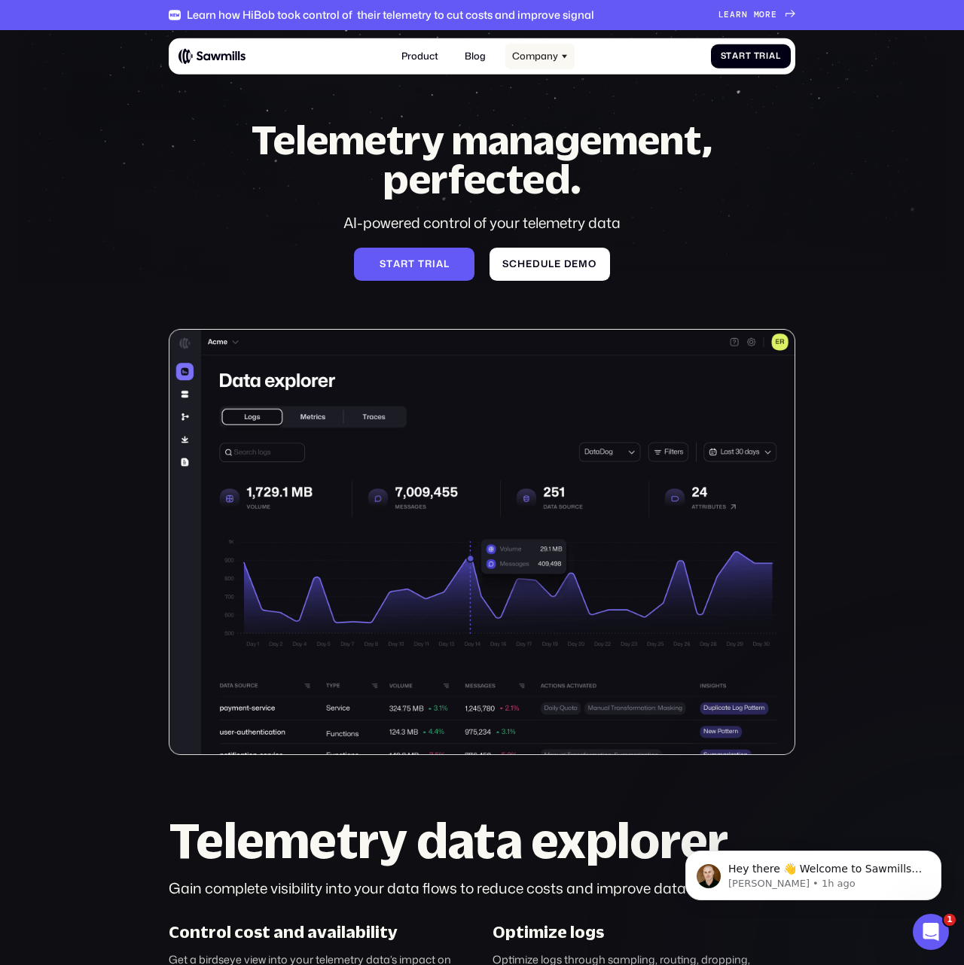
click at [519, 59] on div "Company" at bounding box center [535, 55] width 46 height 11
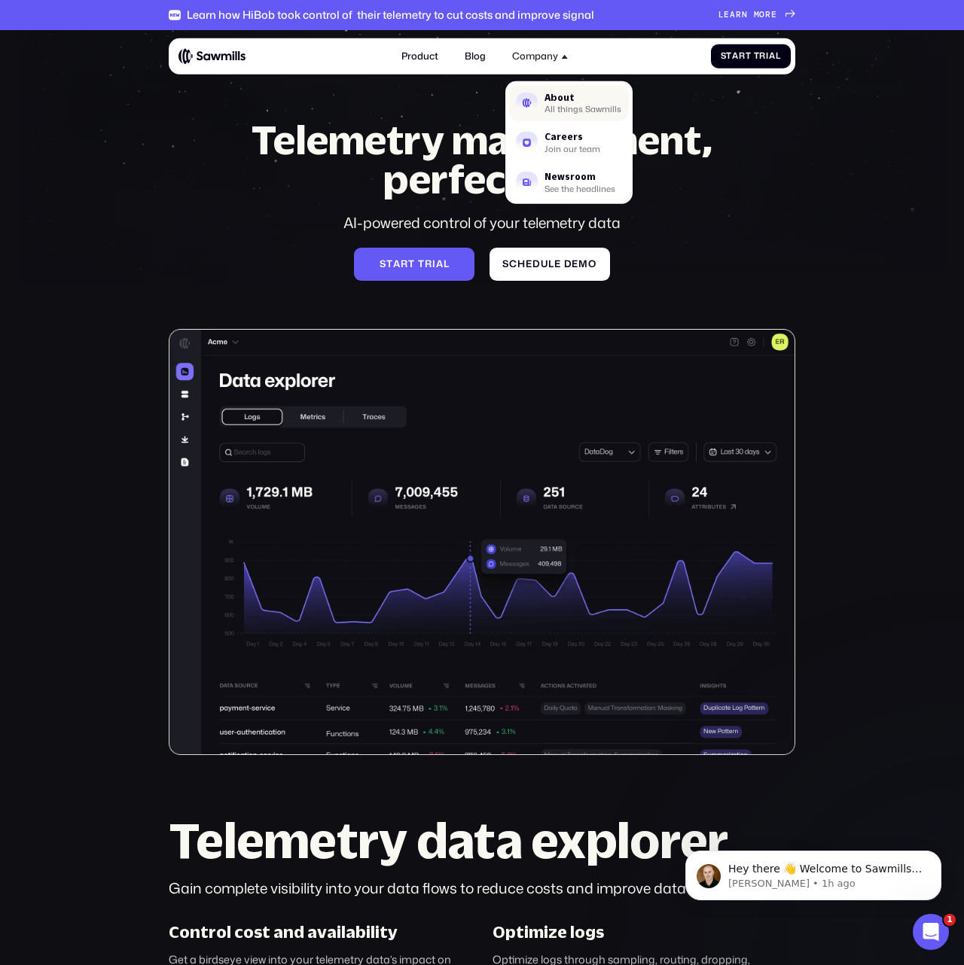
click at [559, 101] on div "About" at bounding box center [582, 97] width 77 height 9
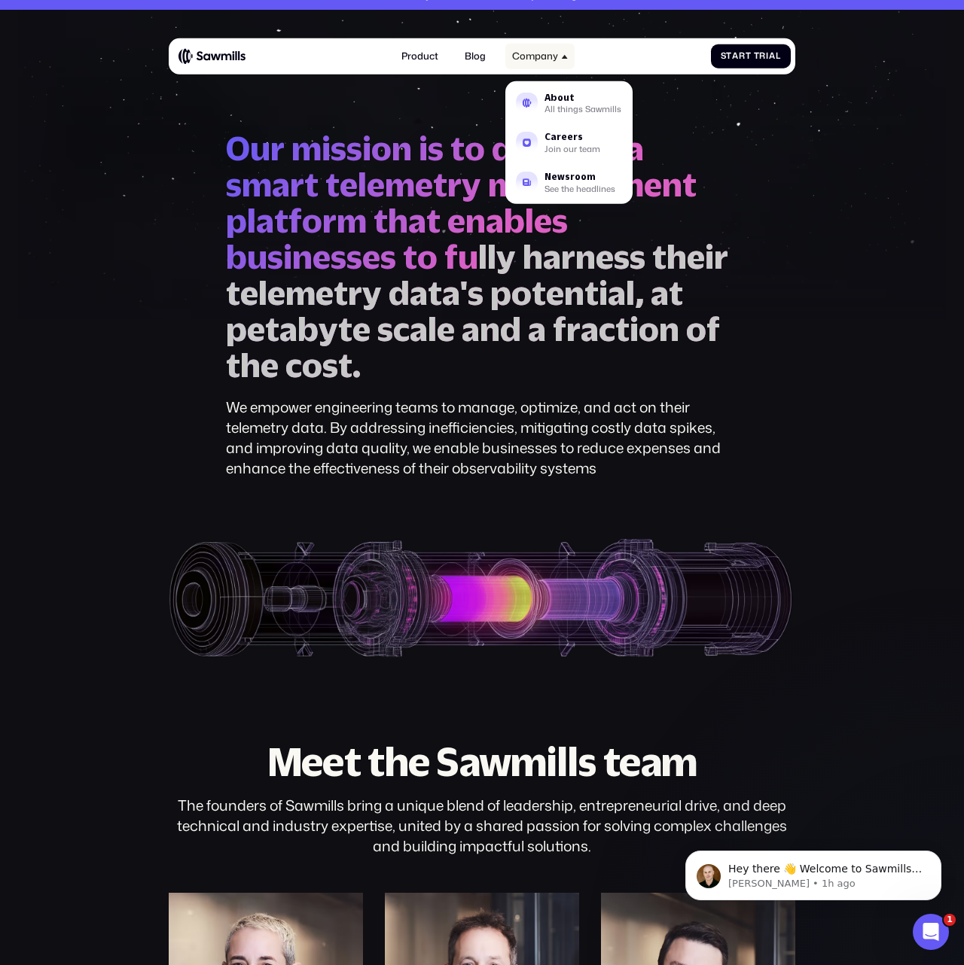
scroll to position [21, 0]
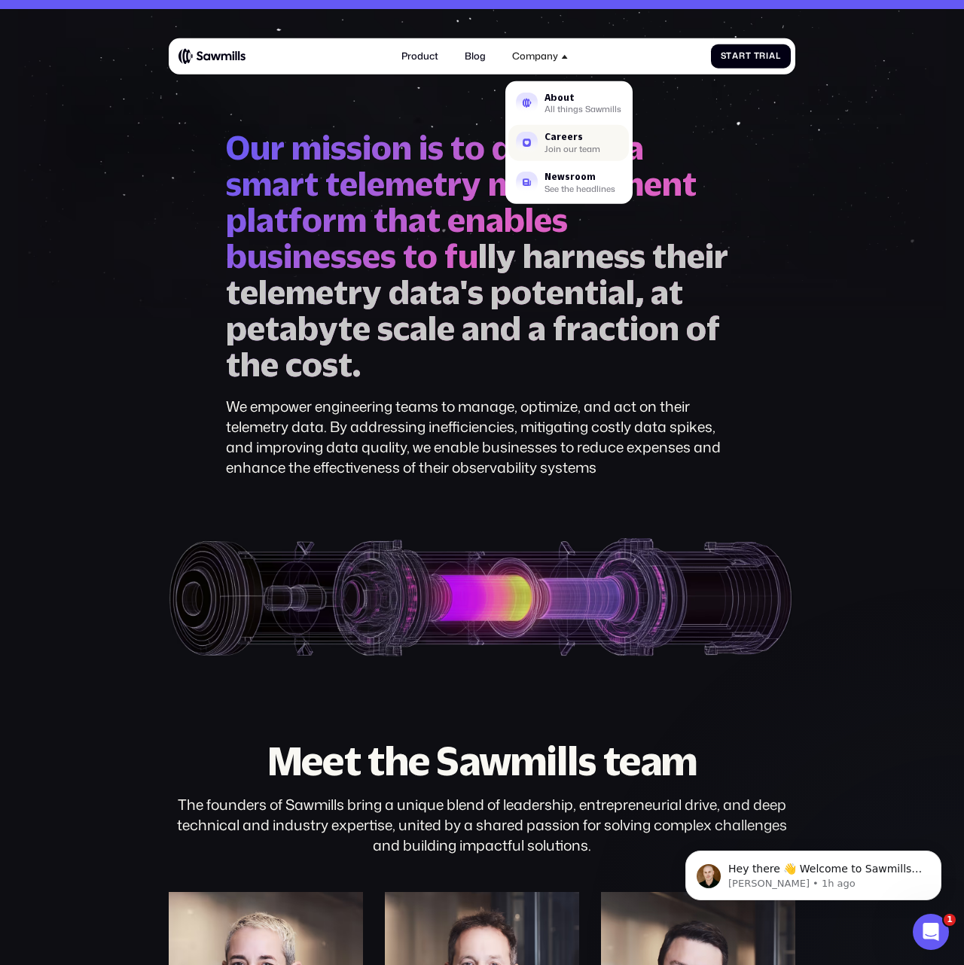
click at [549, 140] on div "Careers" at bounding box center [572, 136] width 56 height 9
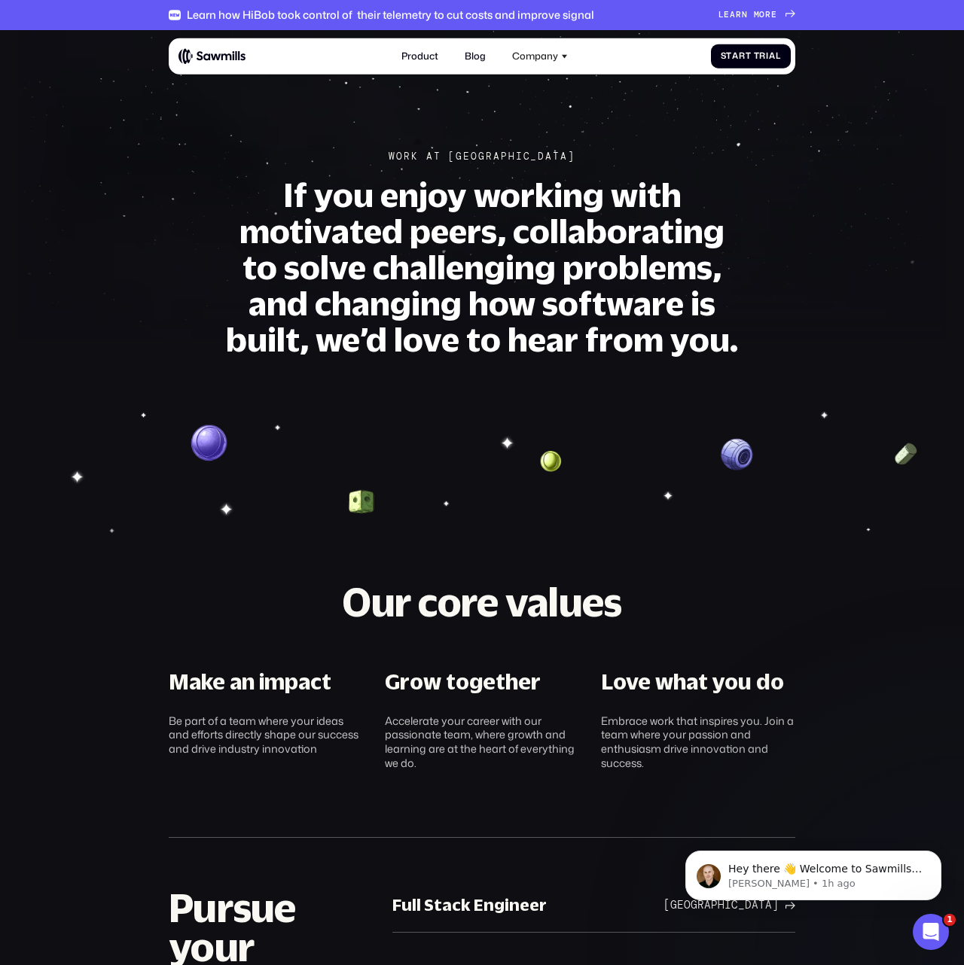
click at [416, 255] on h1 "If you enjoy working with motivated peers, collaborating to solve challenging p…" at bounding box center [482, 267] width 512 height 181
click at [201, 48] on img at bounding box center [212, 56] width 68 height 17
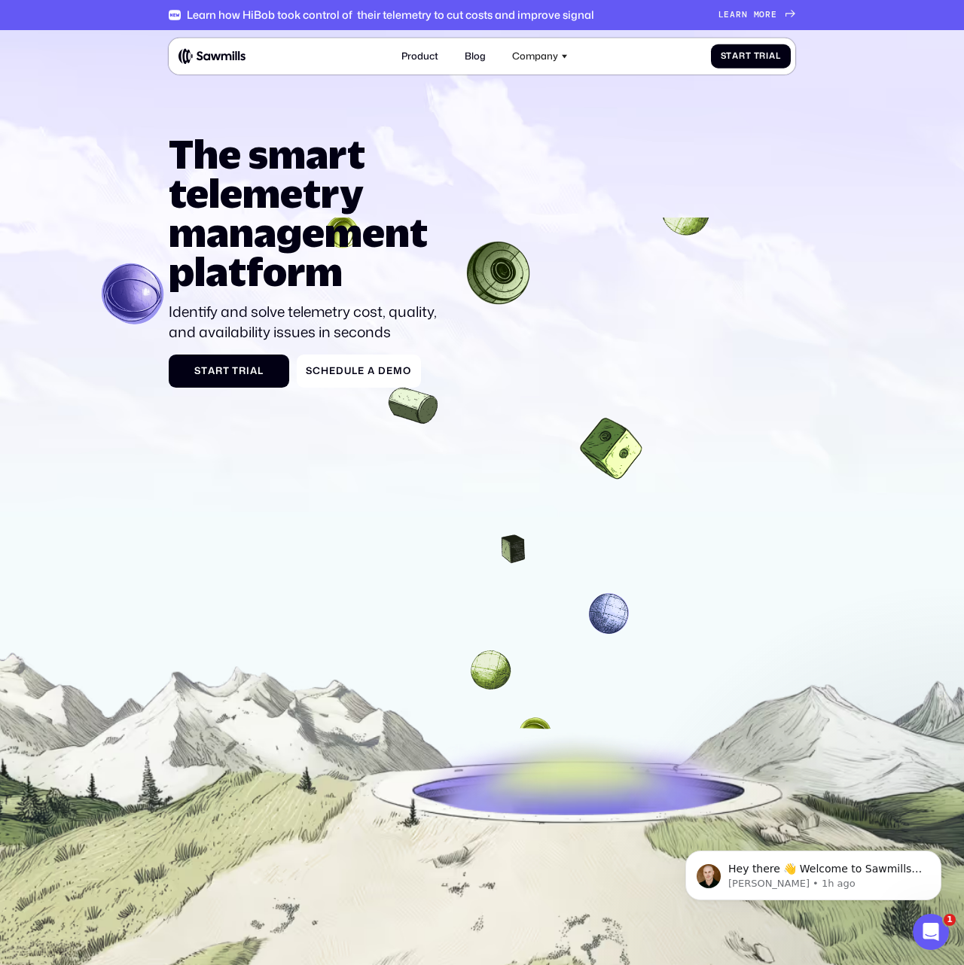
click at [289, 149] on h1 "The smart telemetry management platform" at bounding box center [308, 213] width 279 height 156
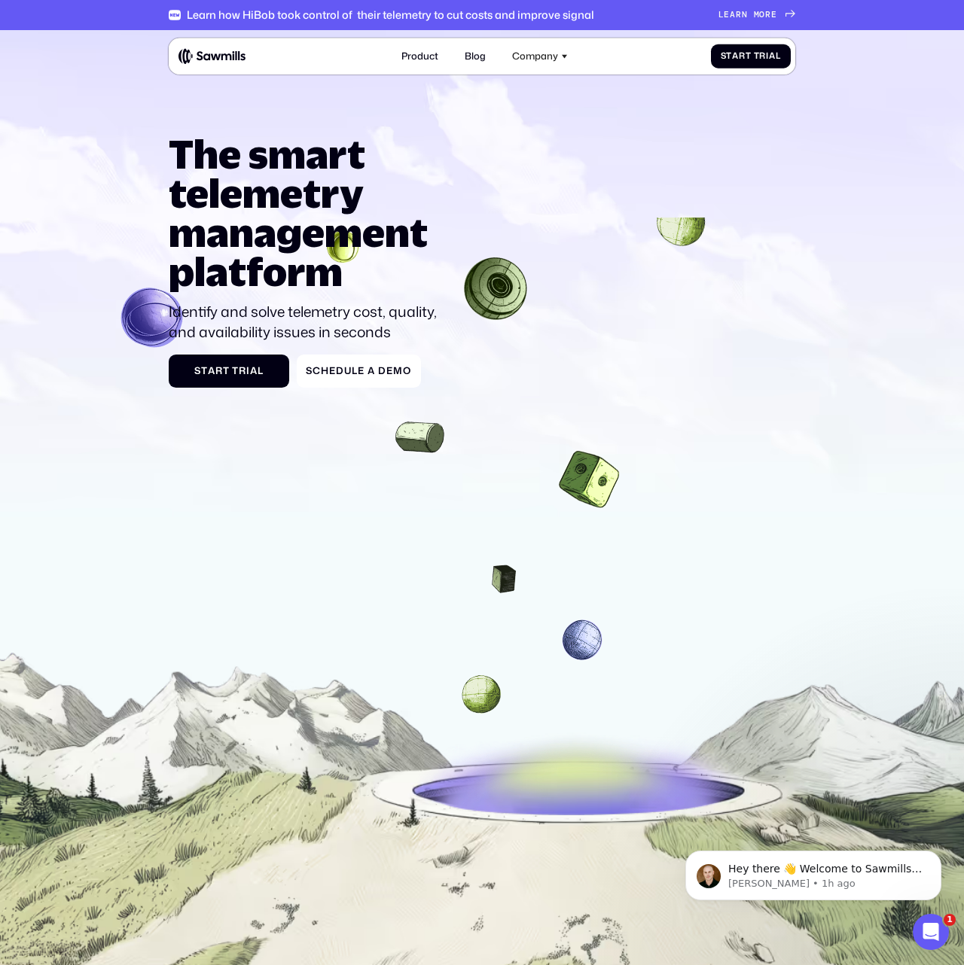
click at [287, 198] on h1 "The smart telemetry management platform" at bounding box center [308, 213] width 279 height 156
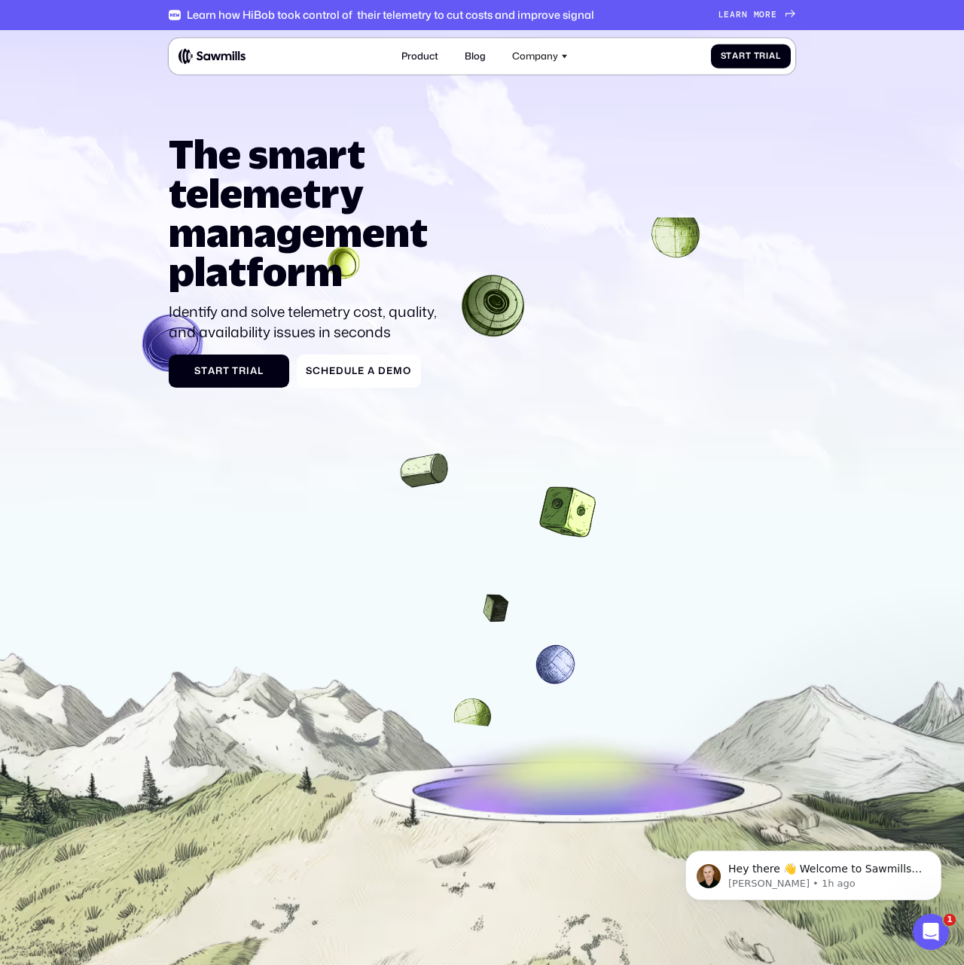
click at [291, 218] on h1 "The smart telemetry management platform" at bounding box center [308, 213] width 279 height 156
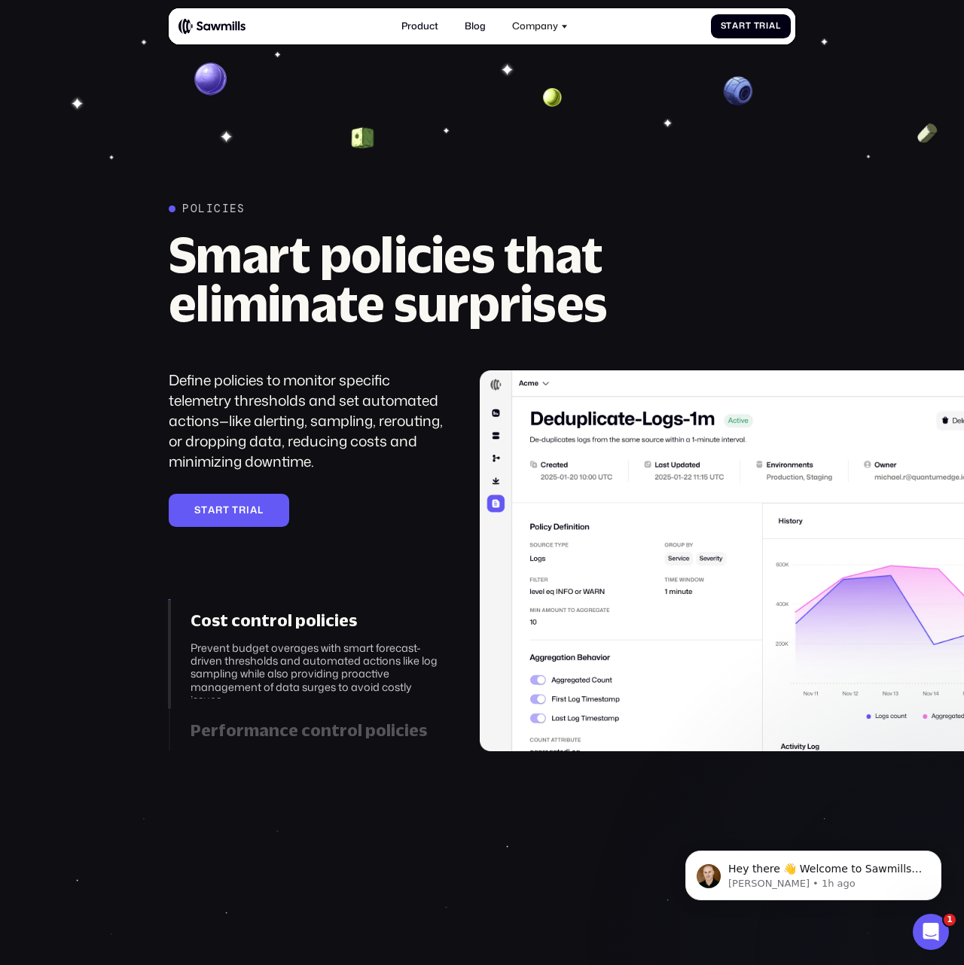
scroll to position [1967, 0]
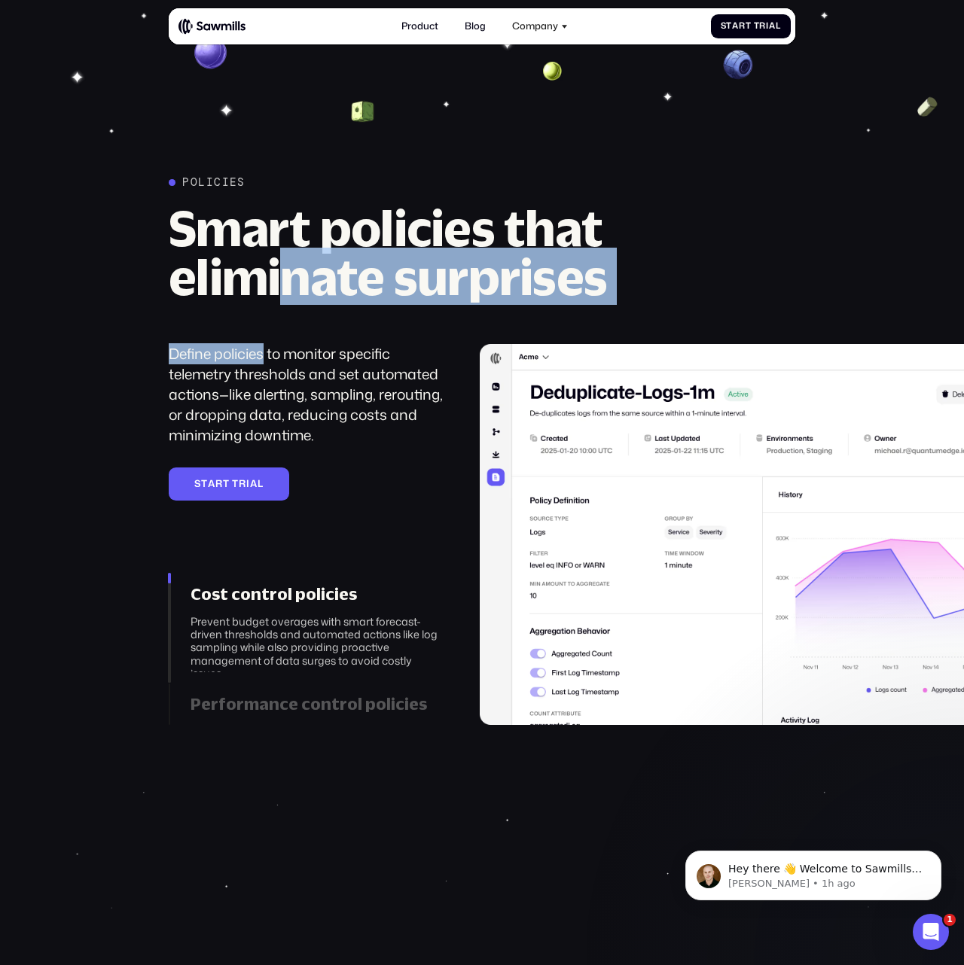
drag, startPoint x: 278, startPoint y: 292, endPoint x: 266, endPoint y: 352, distance: 61.3
click at [266, 352] on div "Policies Smart policies that eliminate surprises Define policies to monitor spe…" at bounding box center [482, 450] width 626 height 549
click at [266, 352] on div "Define policies to monitor specific telemetry thresholds and set automated acti…" at bounding box center [307, 394] width 277 height 101
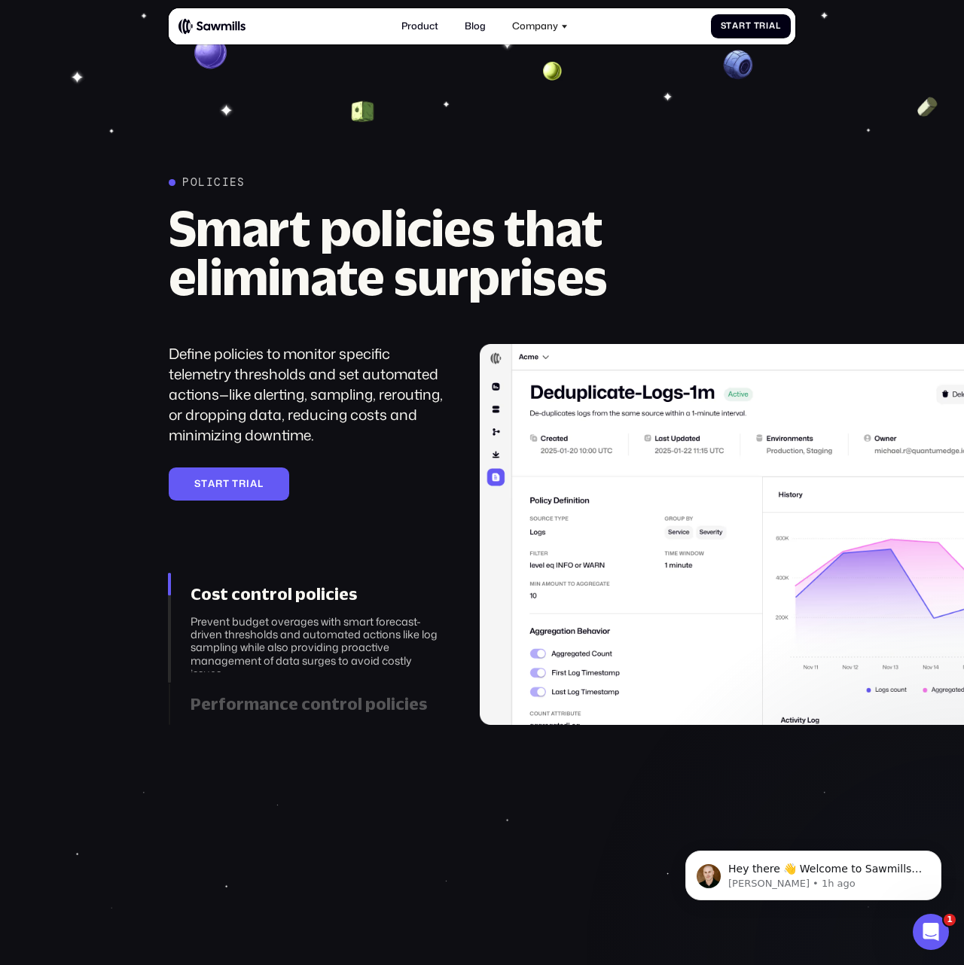
click at [266, 372] on div "Define policies to monitor specific telemetry thresholds and set automated acti…" at bounding box center [307, 394] width 277 height 101
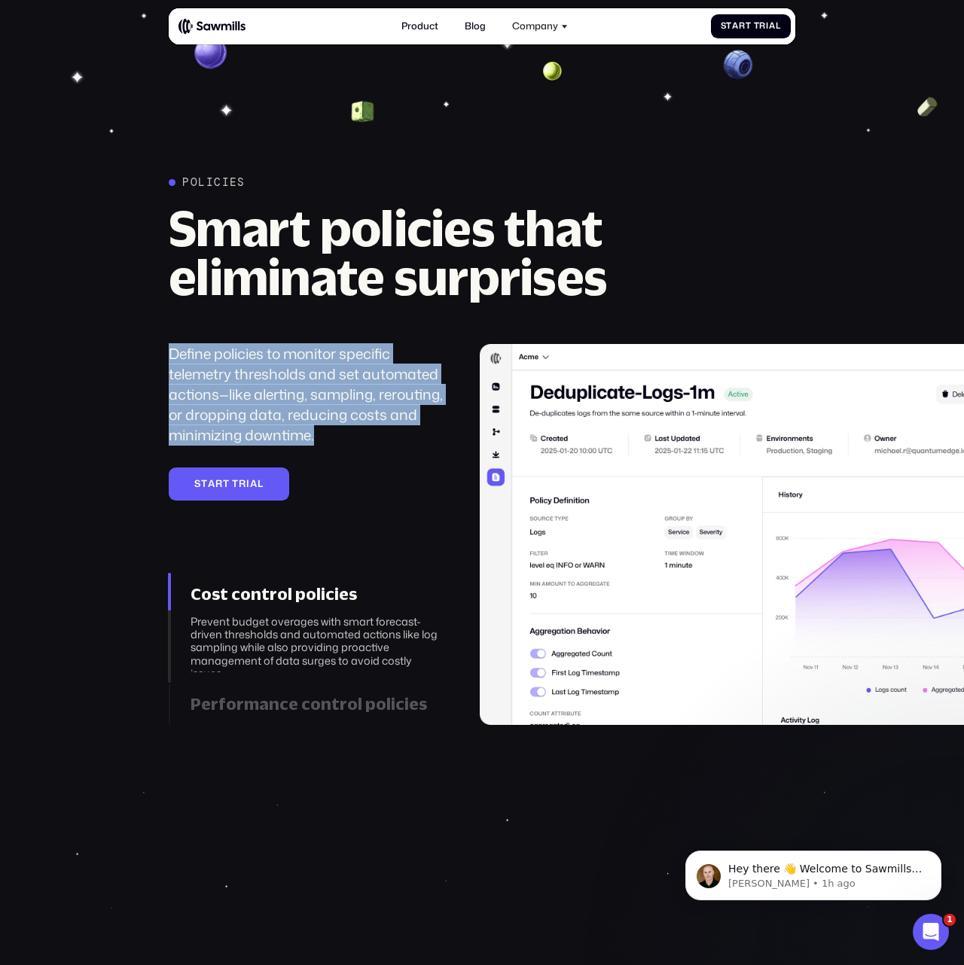
click at [266, 372] on div "Define policies to monitor specific telemetry thresholds and set automated acti…" at bounding box center [307, 394] width 277 height 101
click at [269, 376] on div "Define policies to monitor specific telemetry thresholds and set automated acti…" at bounding box center [307, 394] width 277 height 101
click at [316, 374] on div "Define policies to monitor specific telemetry thresholds and set automated acti…" at bounding box center [307, 394] width 277 height 101
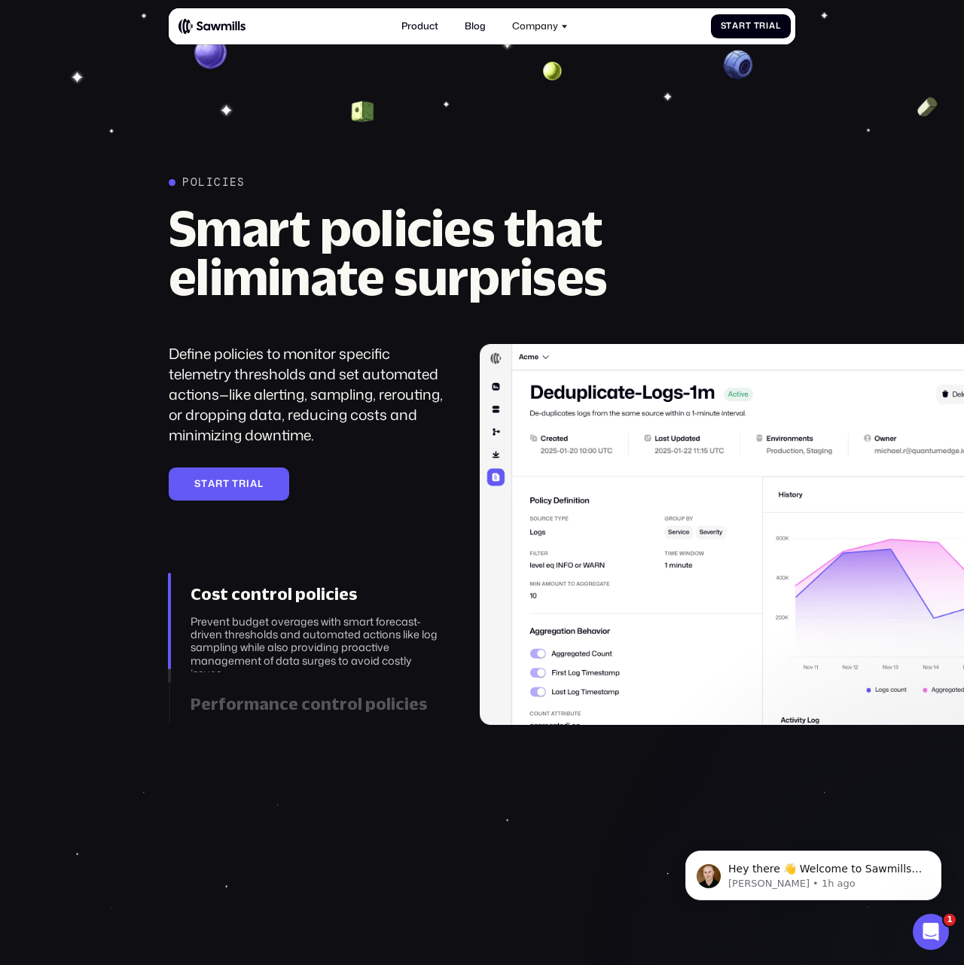
click at [281, 372] on div "Define policies to monitor specific telemetry thresholds and set automated acti…" at bounding box center [307, 394] width 277 height 101
click at [303, 373] on div "Define policies to monitor specific telemetry thresholds and set automated acti…" at bounding box center [307, 394] width 277 height 101
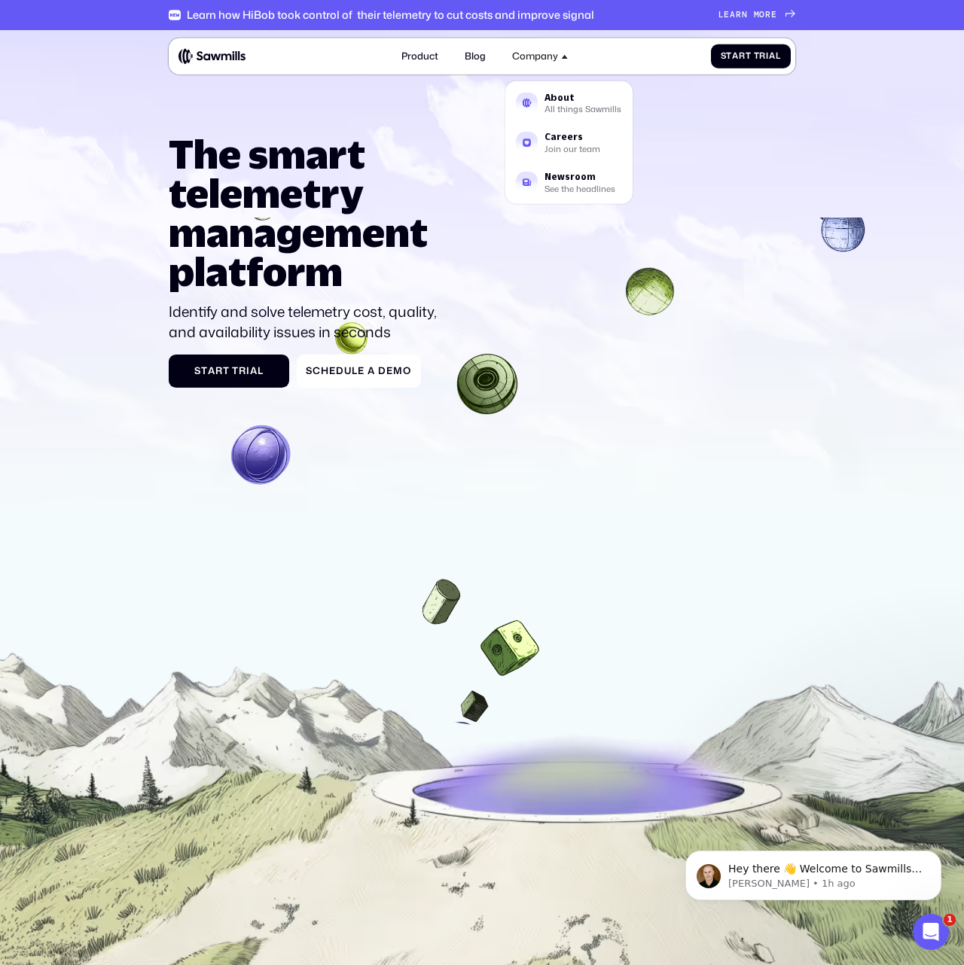
scroll to position [3050, 0]
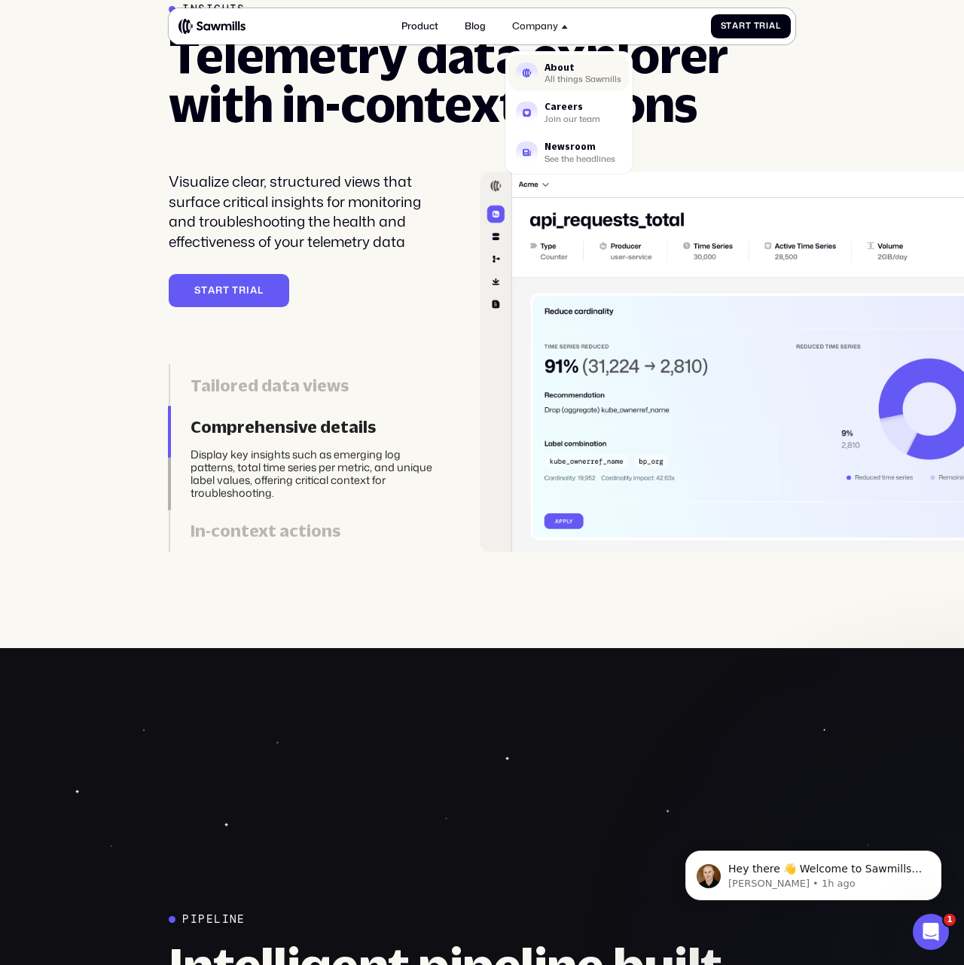
click at [545, 72] on div "About" at bounding box center [582, 67] width 77 height 9
